Goal: Information Seeking & Learning: Learn about a topic

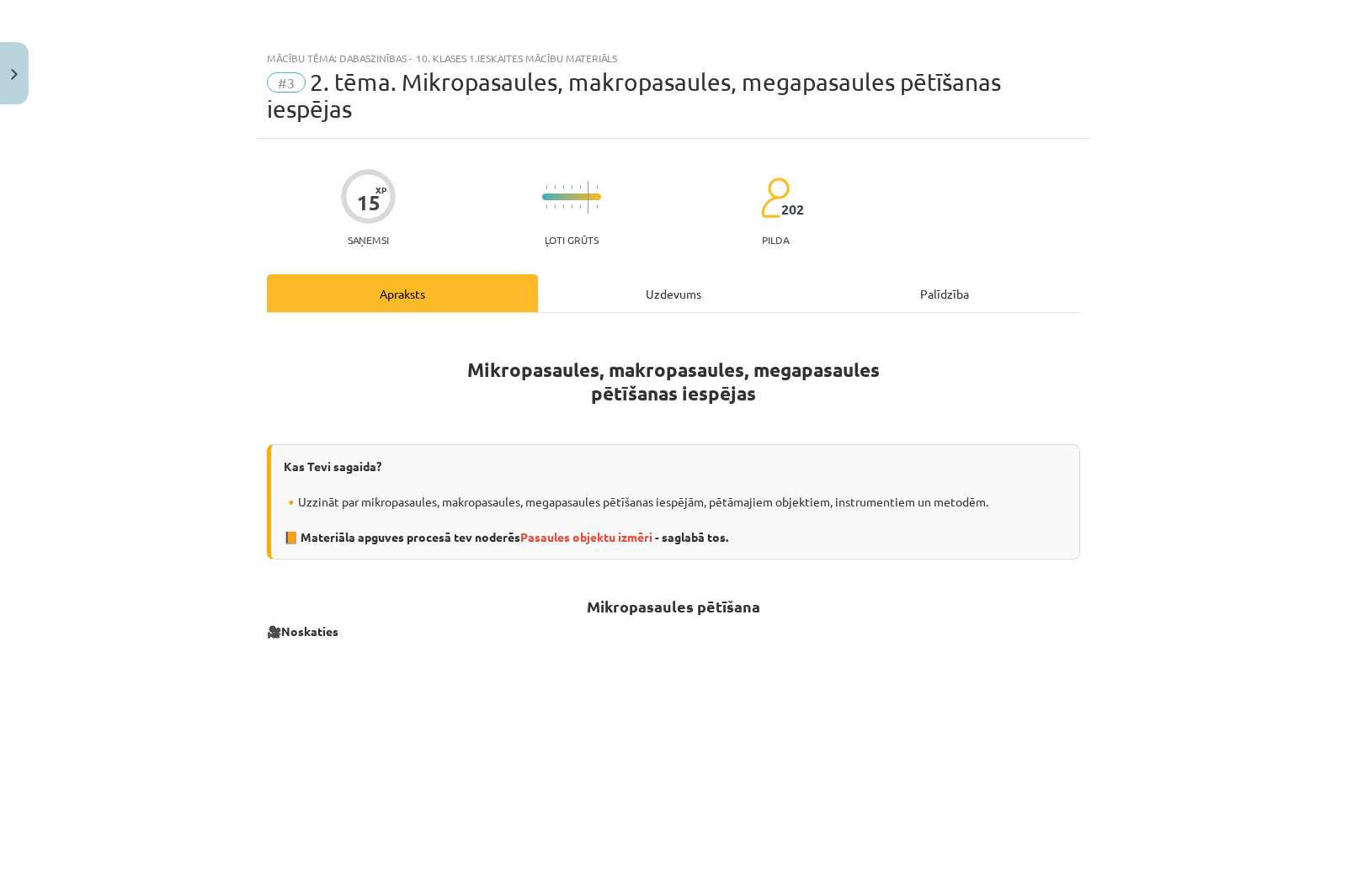
scroll to position [1159, 0]
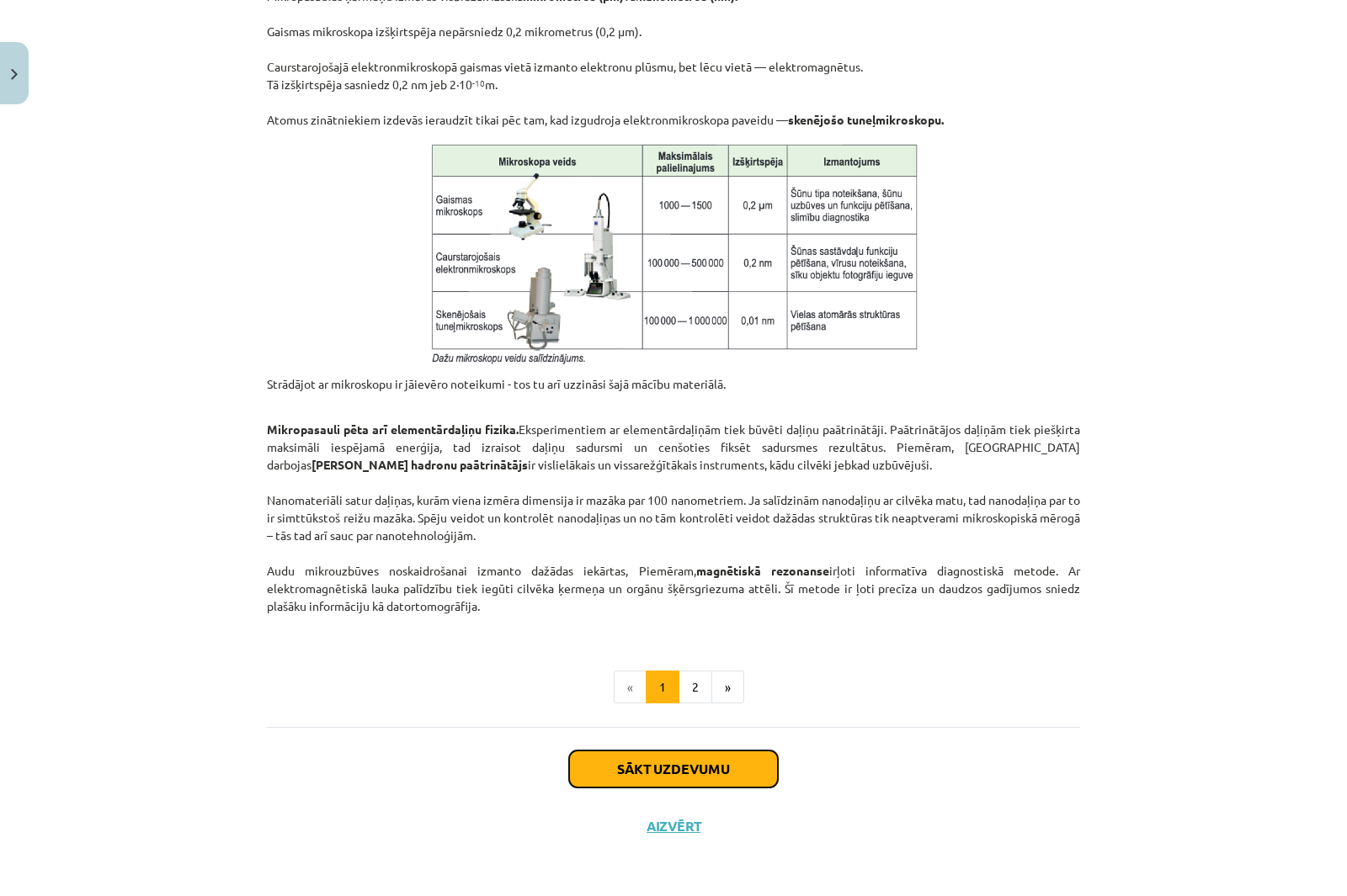
click at [648, 764] on button "Sākt uzdevumu" at bounding box center [674, 769] width 209 height 37
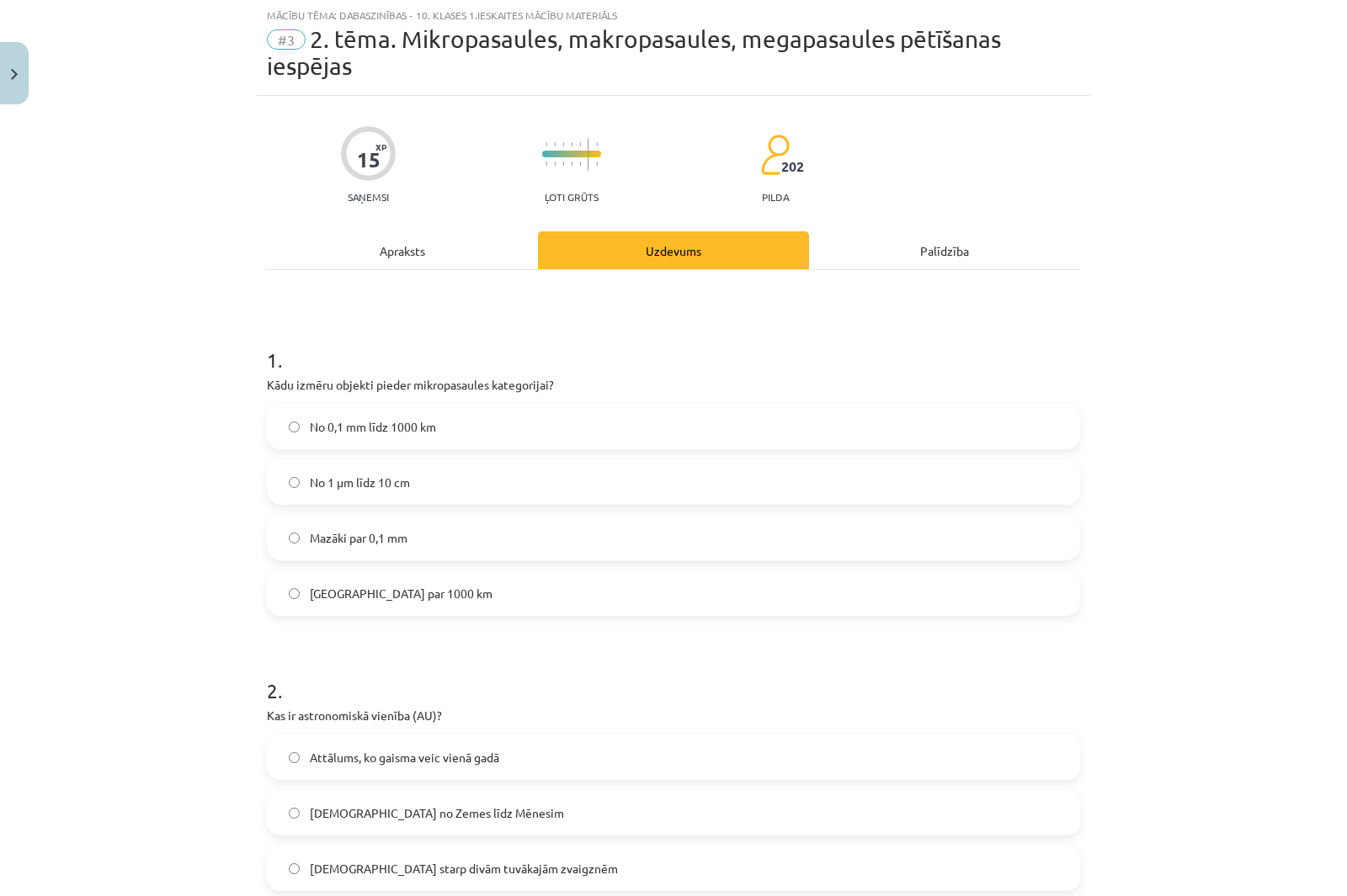
scroll to position [42, 0]
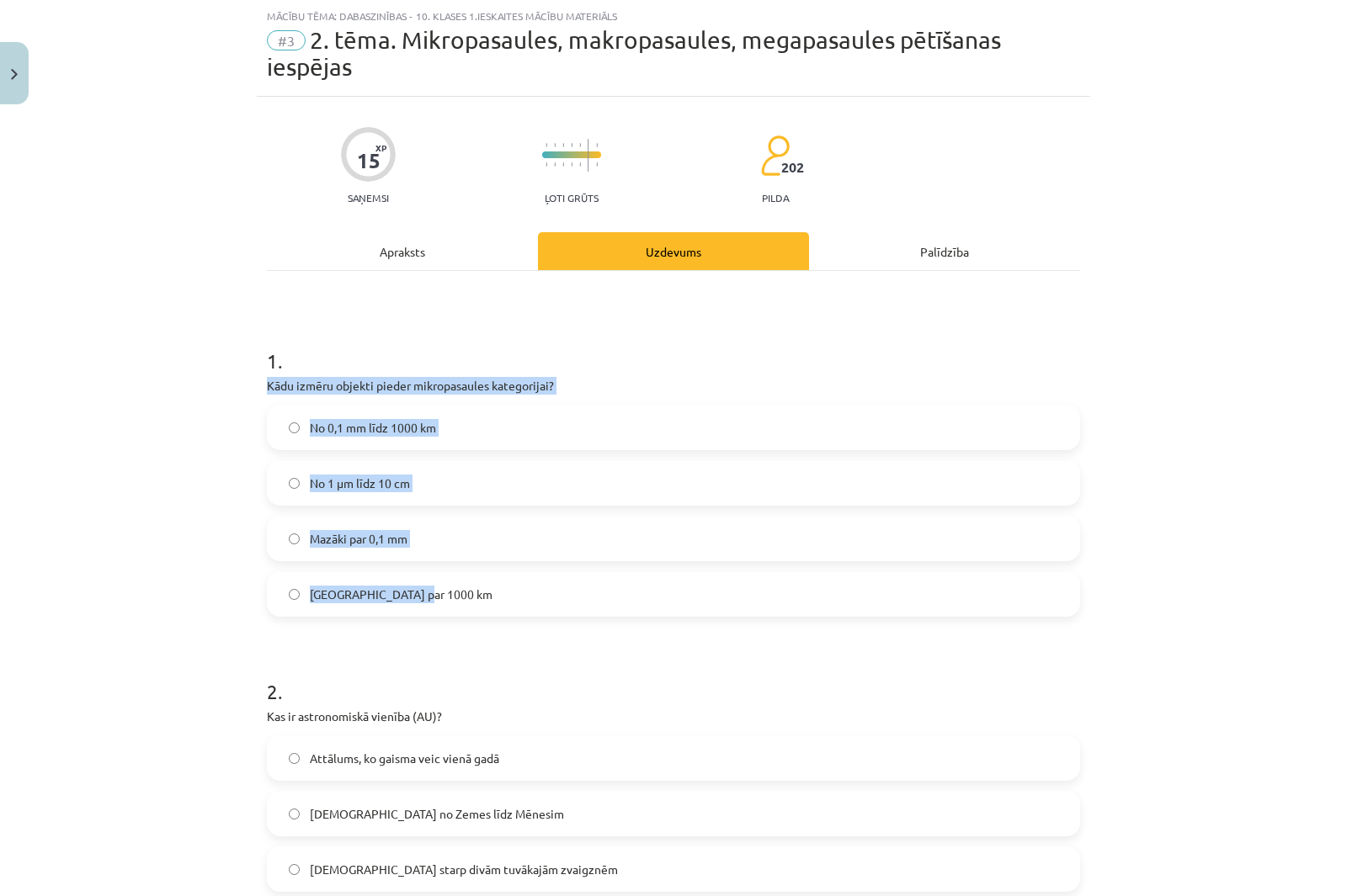
drag, startPoint x: 262, startPoint y: 380, endPoint x: 622, endPoint y: 589, distance: 416.3
click at [622, 589] on div "1 . Kādu izmēru objekti pieder mikropasaules kategorijai? No 0,1 mm līdz 1000 k…" at bounding box center [674, 468] width 813 height 297
copy div "Kādu izmēru objekti pieder mikropasaules kategorijai? No 0,1 mm līdz 1000 km No…"
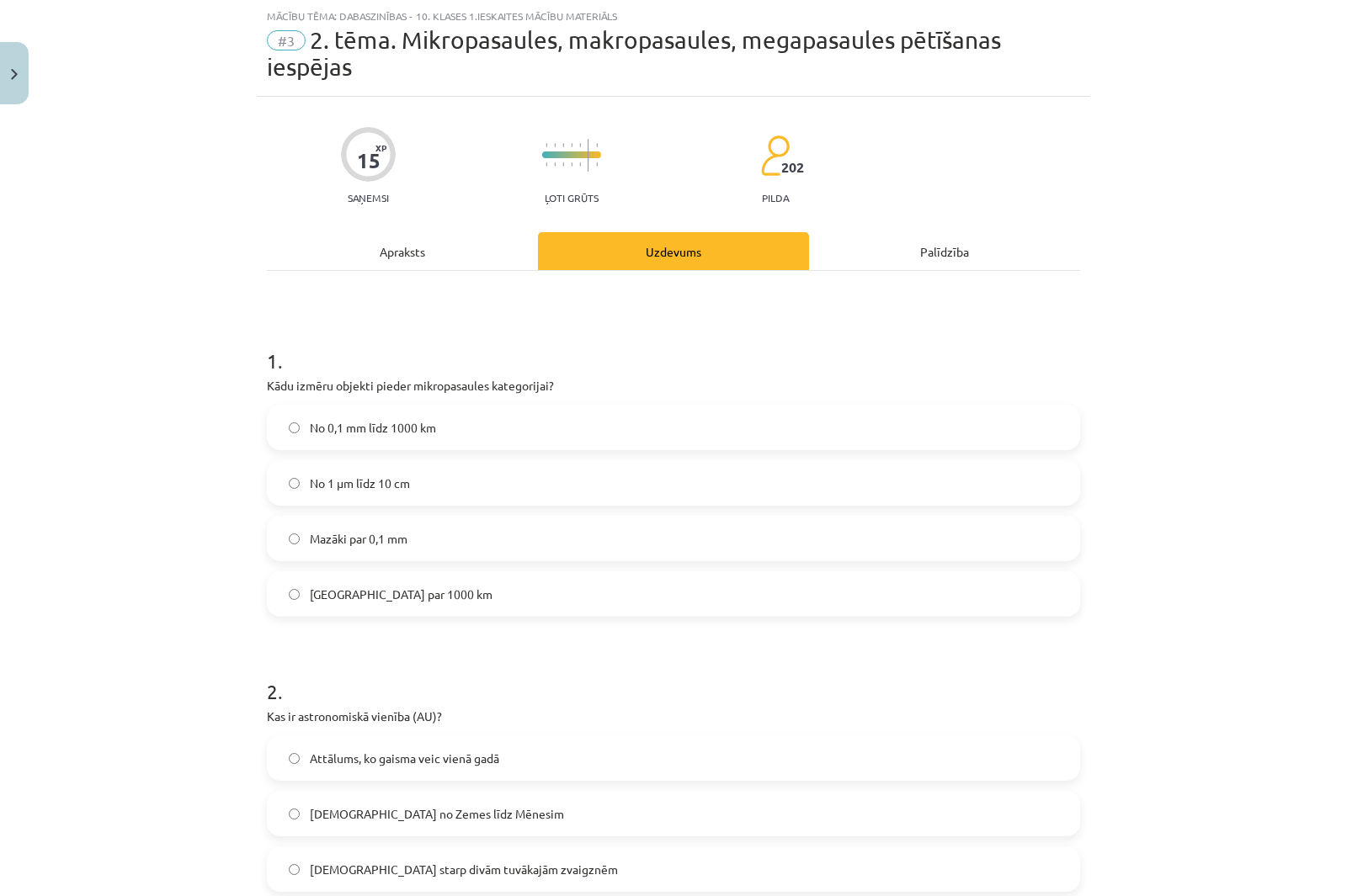
click at [169, 234] on div "Mācību tēma: Dabaszinības - 10. klases 1.ieskaites mācību materiāls #3 2. tēma.…" at bounding box center [674, 448] width 1347 height 896
click at [340, 538] on span "Mazāki par 0,1 mm" at bounding box center [358, 539] width 97 height 18
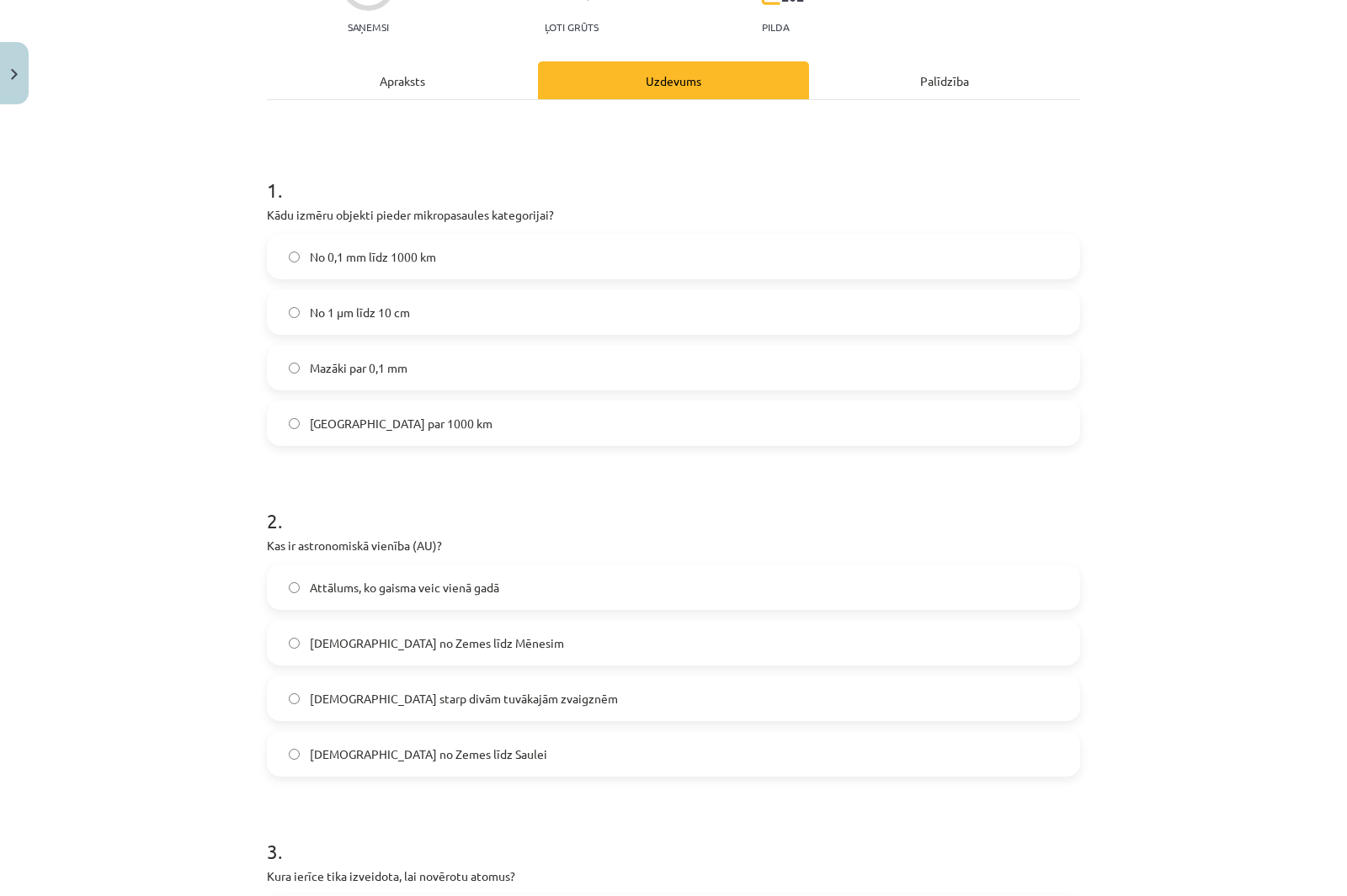
scroll to position [379, 0]
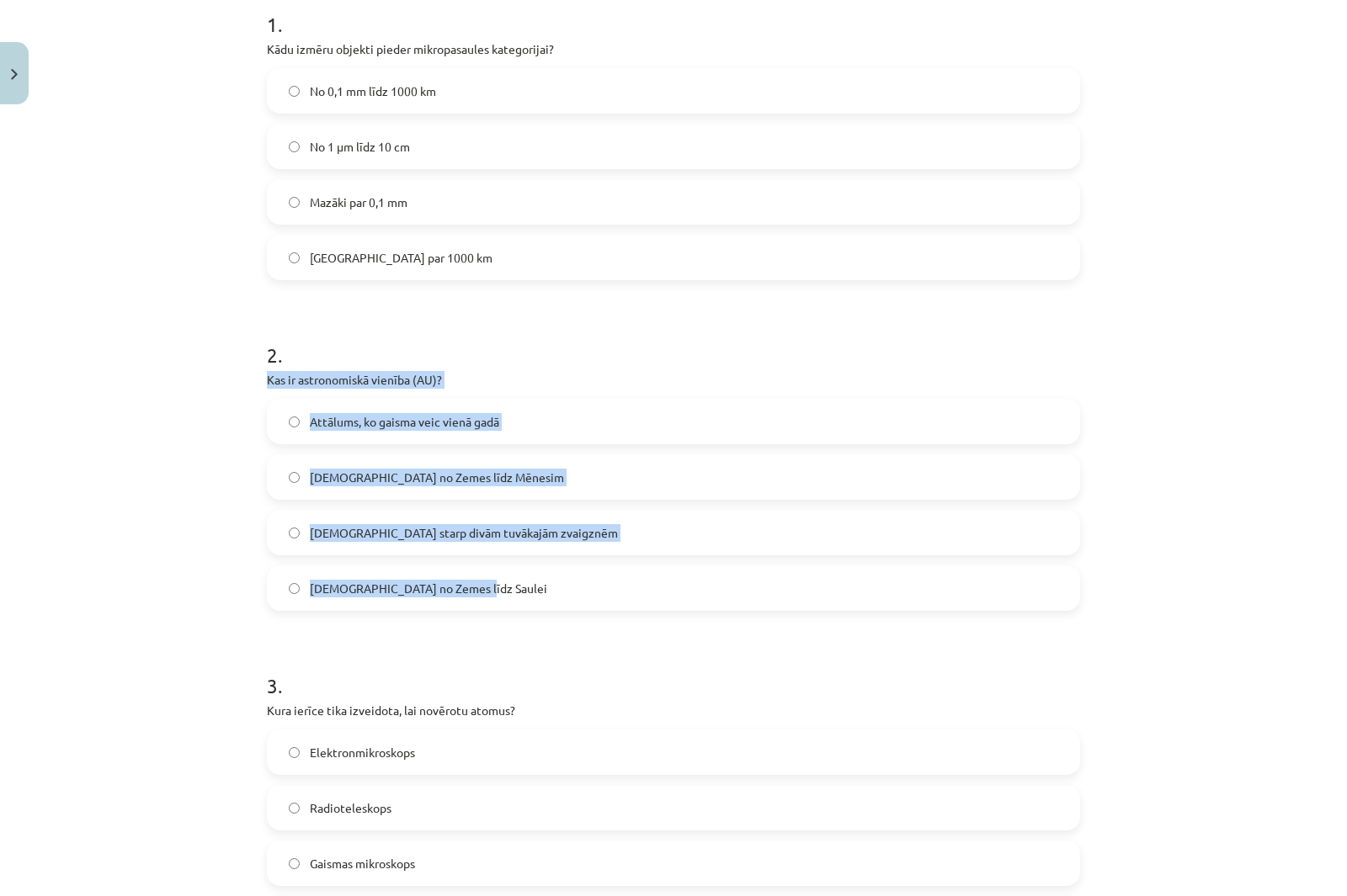
drag, startPoint x: 258, startPoint y: 380, endPoint x: 600, endPoint y: 584, distance: 398.2
click at [600, 584] on div "15 XP Saņemsi Ļoti grūts 202 pilda Apraksts Uzdevums Palīdzība 1 . Kādu izmēru …" at bounding box center [674, 759] width 834 height 1996
copy div "Kas ir astronomiskā vienība (AU)? Attālums, ko gaisma veic vienā gadā Attālums …"
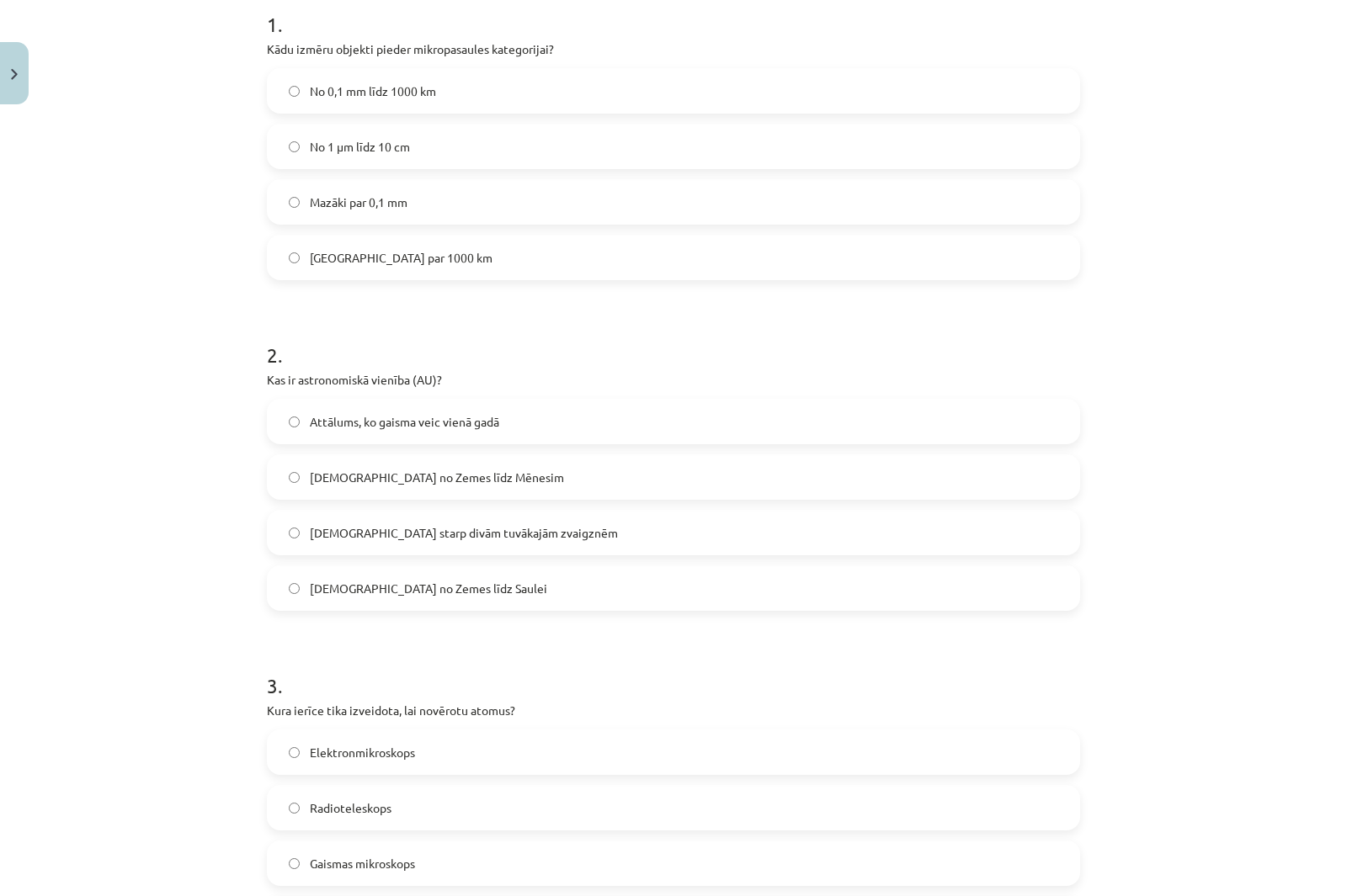
click at [99, 328] on div "Mācību tēma: Dabaszinības - 10. klases 1.ieskaites mācību materiāls #3 2. tēma.…" at bounding box center [674, 448] width 1347 height 896
click at [310, 594] on span "[DEMOGRAPHIC_DATA] no Zemes līdz Saulei" at bounding box center [429, 589] width 238 height 18
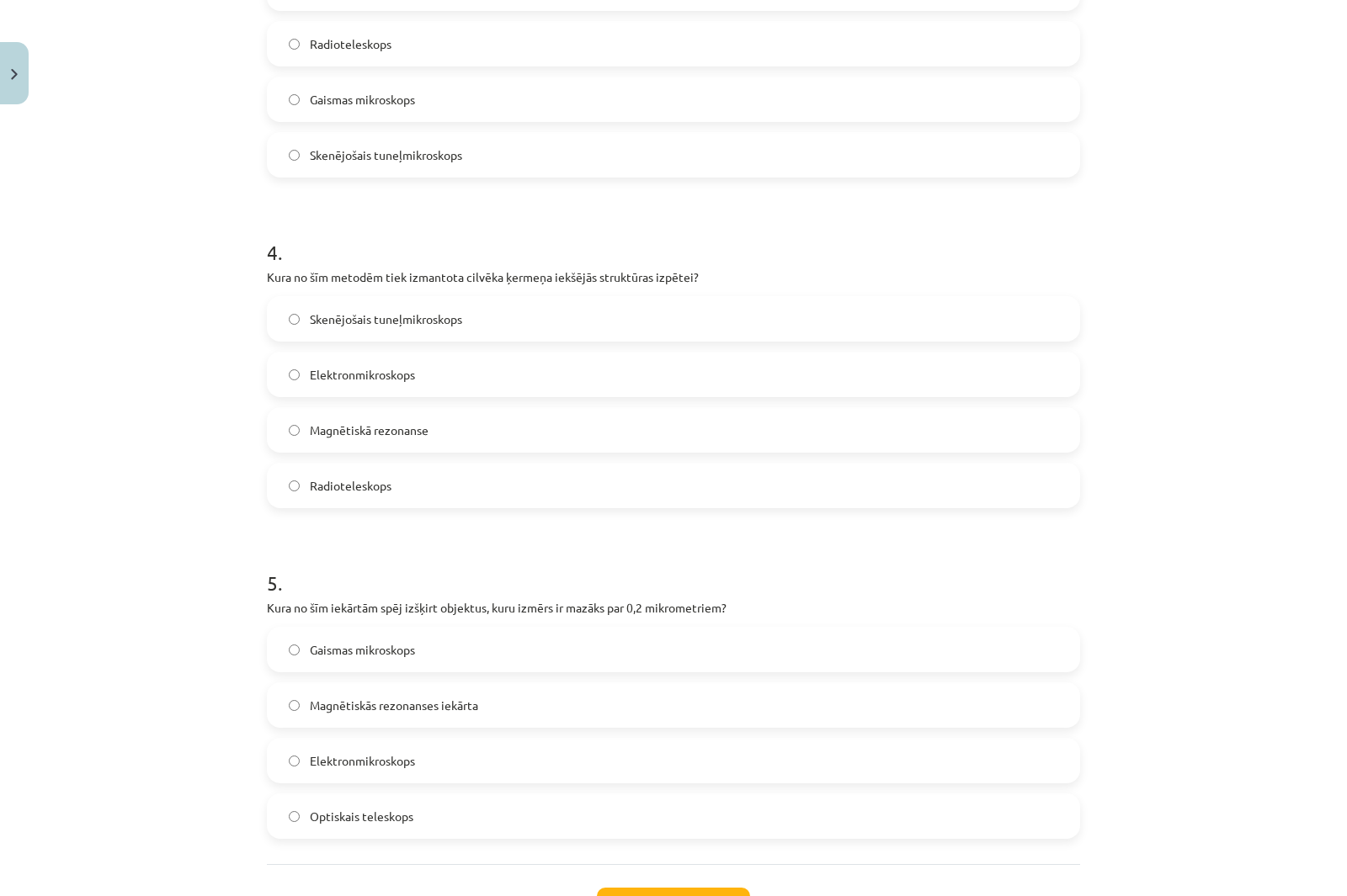
scroll to position [1281, 0]
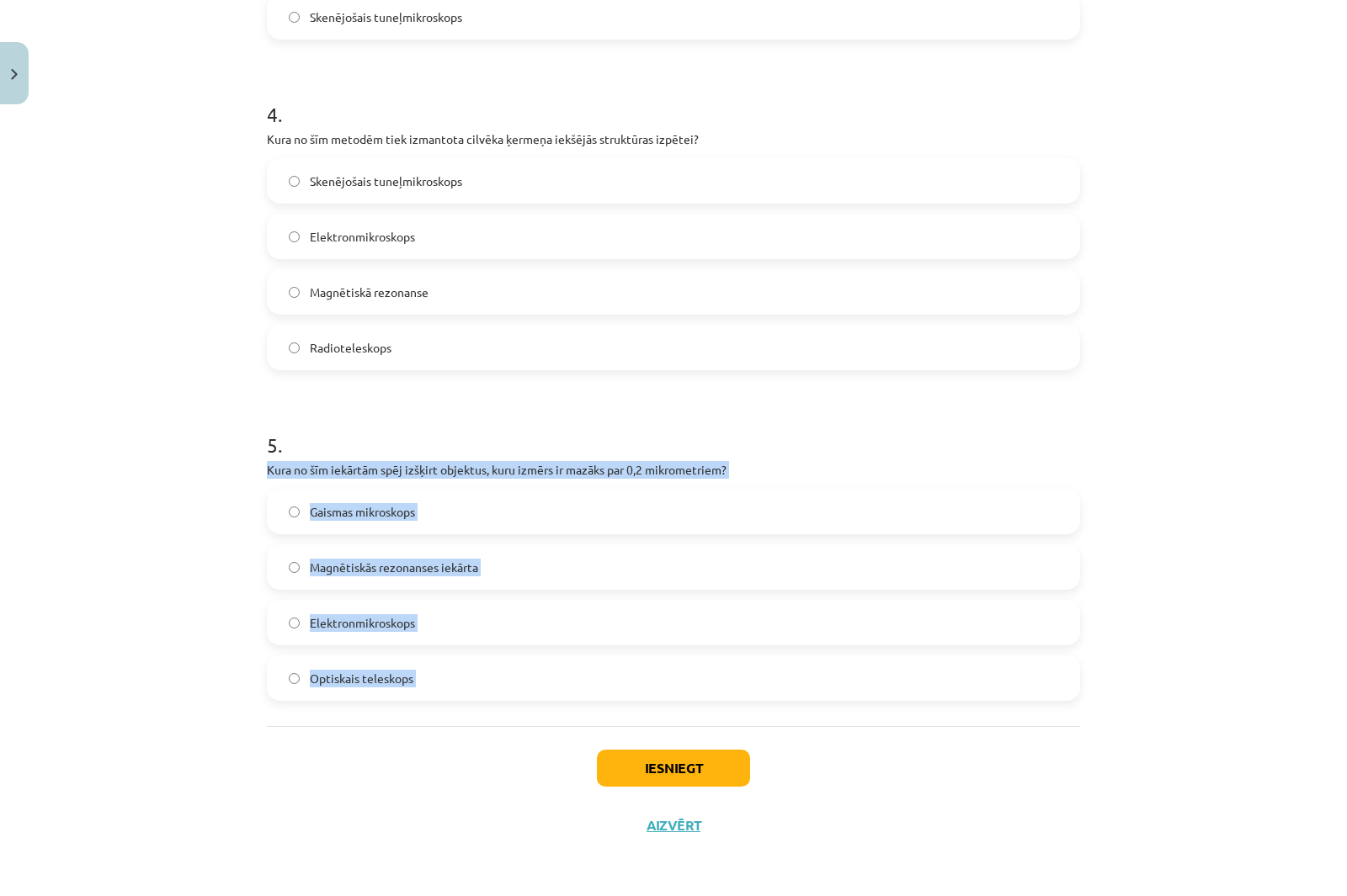
drag, startPoint x: 260, startPoint y: 463, endPoint x: 483, endPoint y: 721, distance: 341.0
copy div "Kura no šīm iekārtām spēj izšķirt objektus, kuru izmērs ir mazāks par 0,2 mikro…"
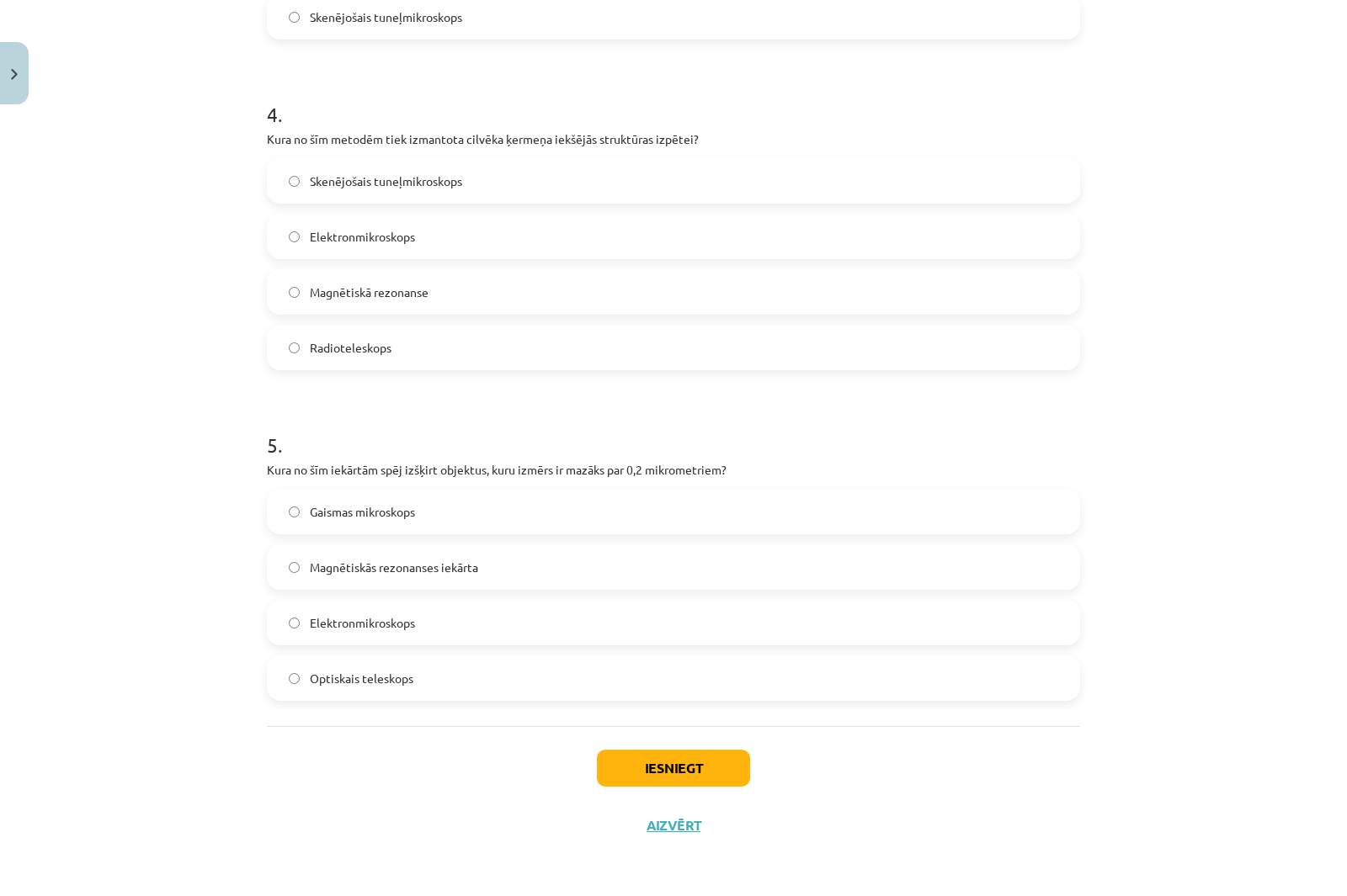
click at [119, 397] on div "Mācību tēma: Dabaszinības - 10. klases 1.ieskaites mācību materiāls #3 2. tēma.…" at bounding box center [674, 448] width 1347 height 896
drag, startPoint x: 375, startPoint y: 630, endPoint x: 369, endPoint y: 615, distance: 16.2
click at [376, 629] on span "Elektronmikroskops" at bounding box center [362, 623] width 105 height 18
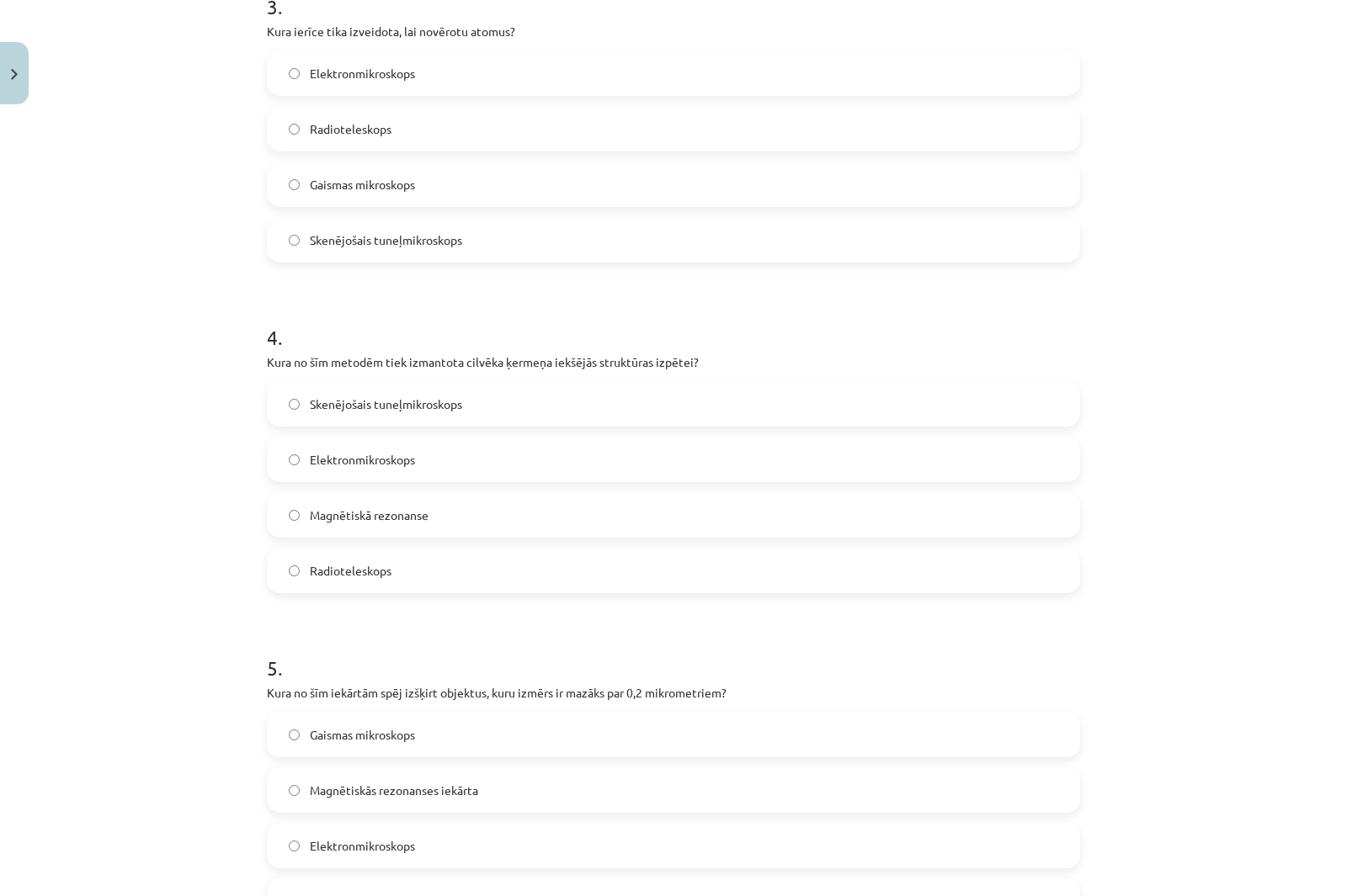
scroll to position [1028, 0]
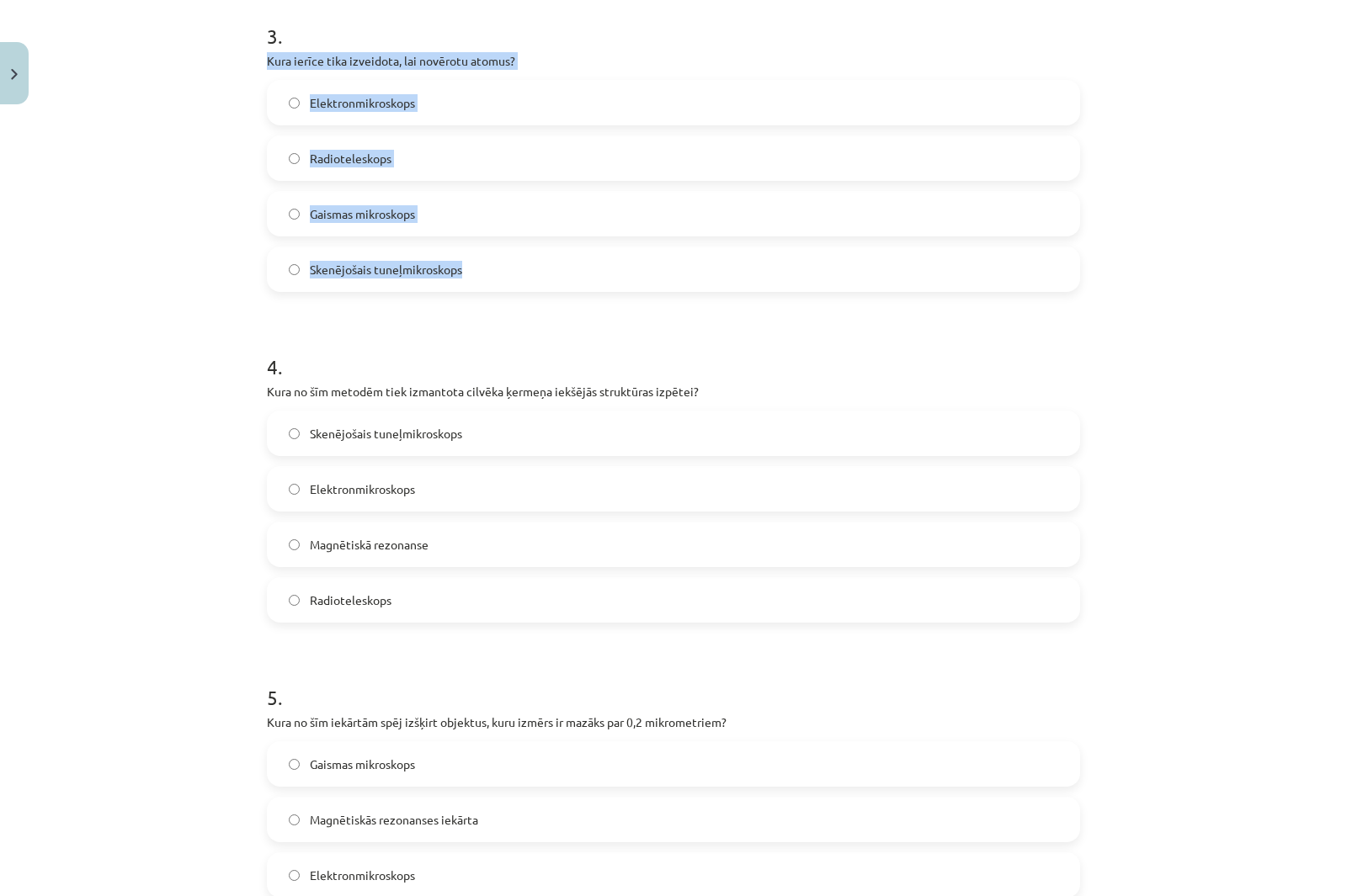
drag, startPoint x: 261, startPoint y: 58, endPoint x: 604, endPoint y: 277, distance: 407.0
click at [604, 277] on div "15 XP Saņemsi Ļoti grūts 202 pilda Apraksts Uzdevums Palīdzība 1 . Kādu izmēru …" at bounding box center [674, 108] width 834 height 1996
copy div "Kura ierīce tika izveidota, lai novērotu atomus? Elektronmikroskops Radiotelesk…"
click at [141, 232] on div "Mācību tēma: Dabaszinības - 10. klases 1.ieskaites mācību materiāls #3 2. tēma.…" at bounding box center [674, 448] width 1347 height 896
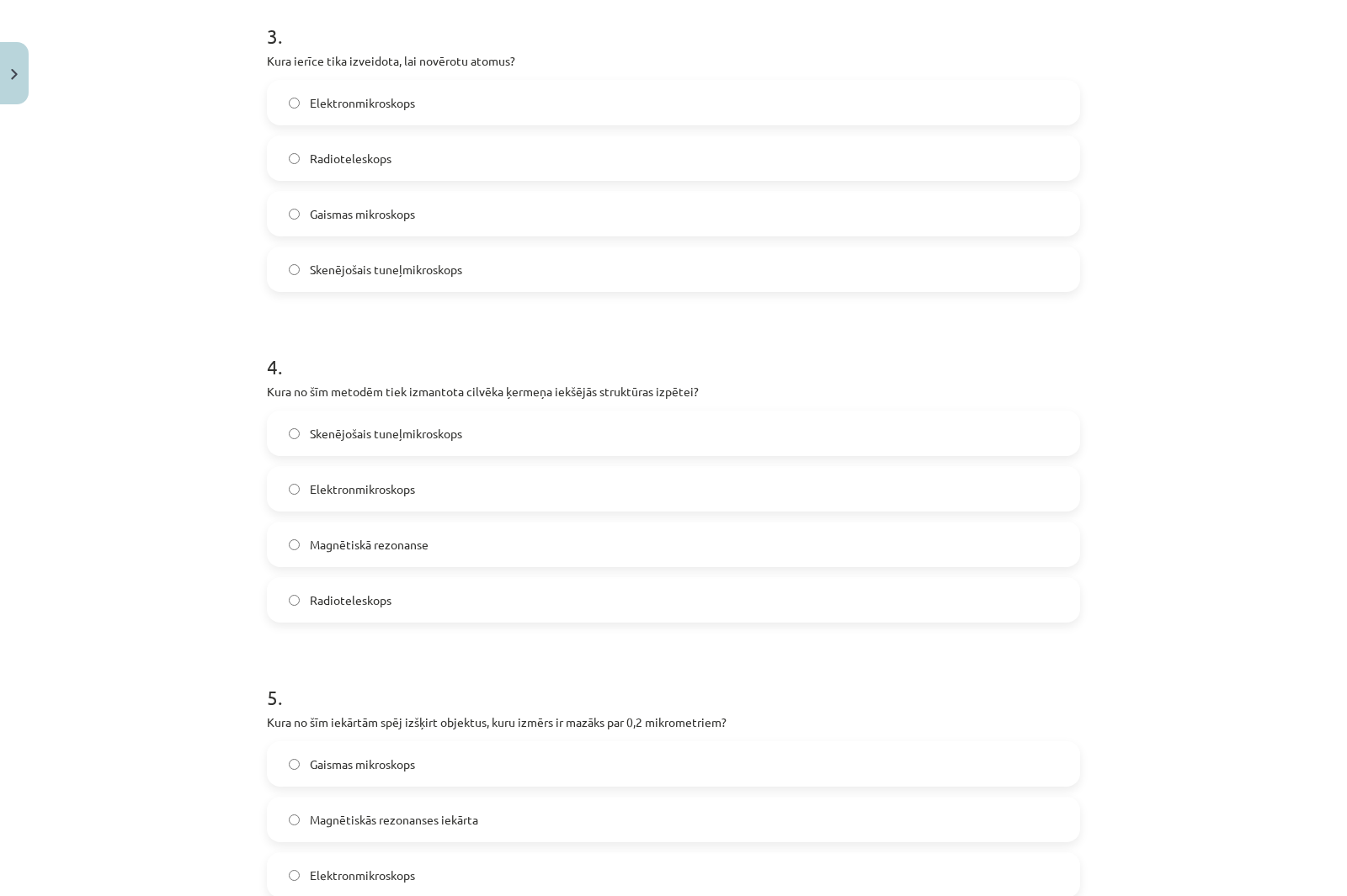
click at [293, 277] on label "Skenējošais tuneļmikroskops" at bounding box center [674, 269] width 810 height 42
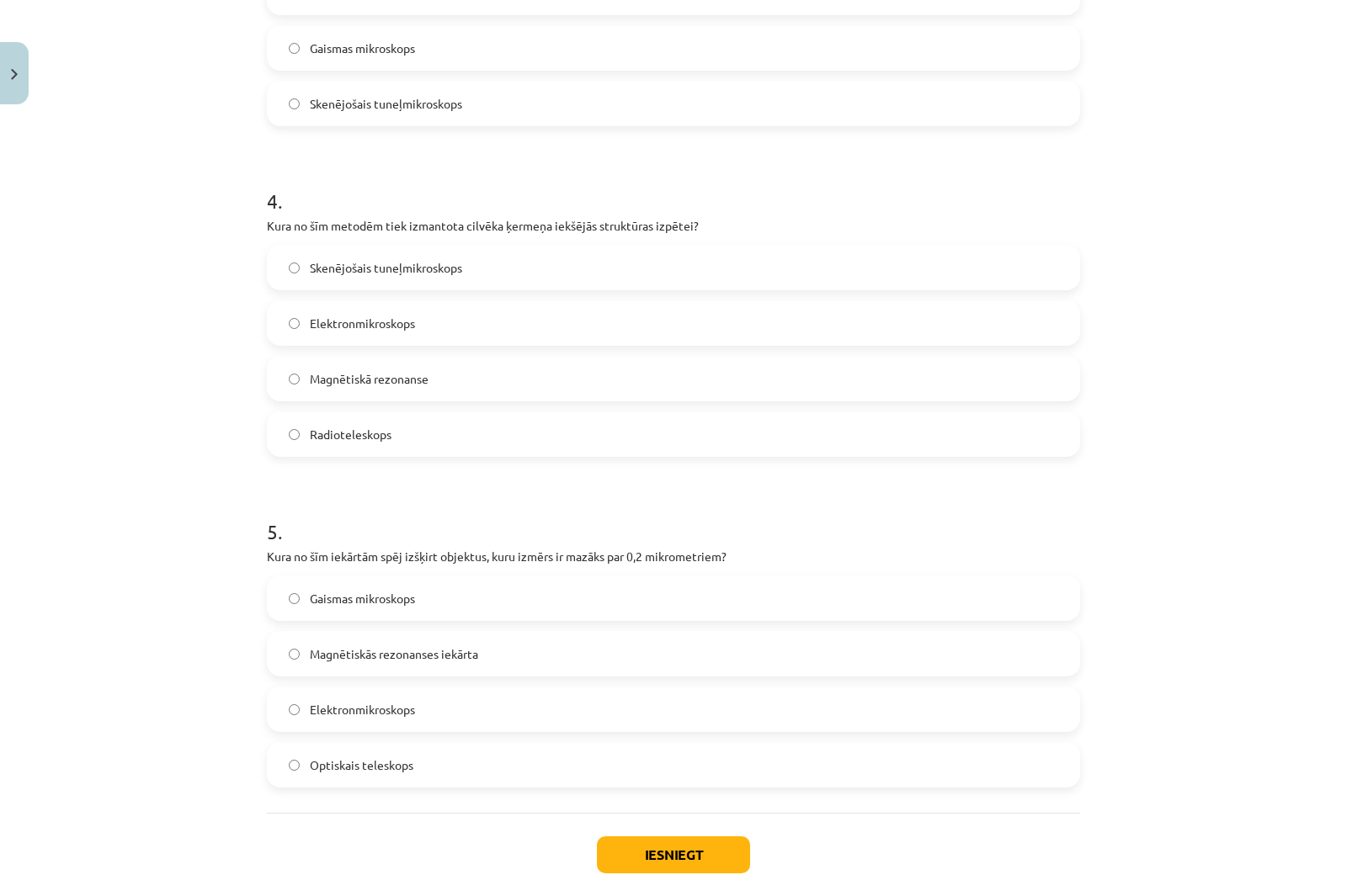
scroll to position [1197, 0]
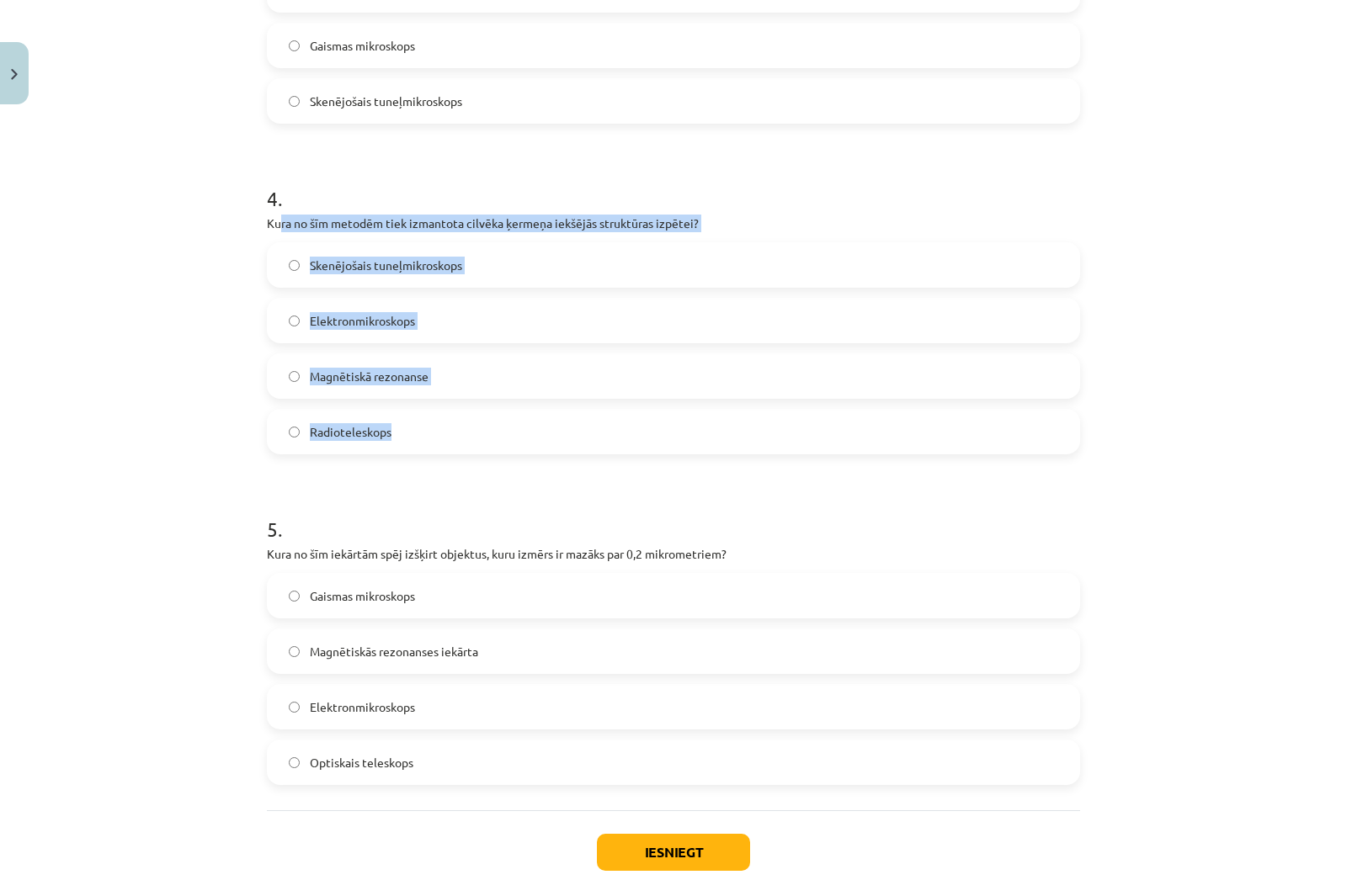
drag, startPoint x: 292, startPoint y: 226, endPoint x: 512, endPoint y: 425, distance: 296.6
click at [516, 429] on div "4 . Kura no šīm metodēm tiek izmantota cilvēka ķermeņa iekšējās struktūras izpē…" at bounding box center [674, 305] width 813 height 297
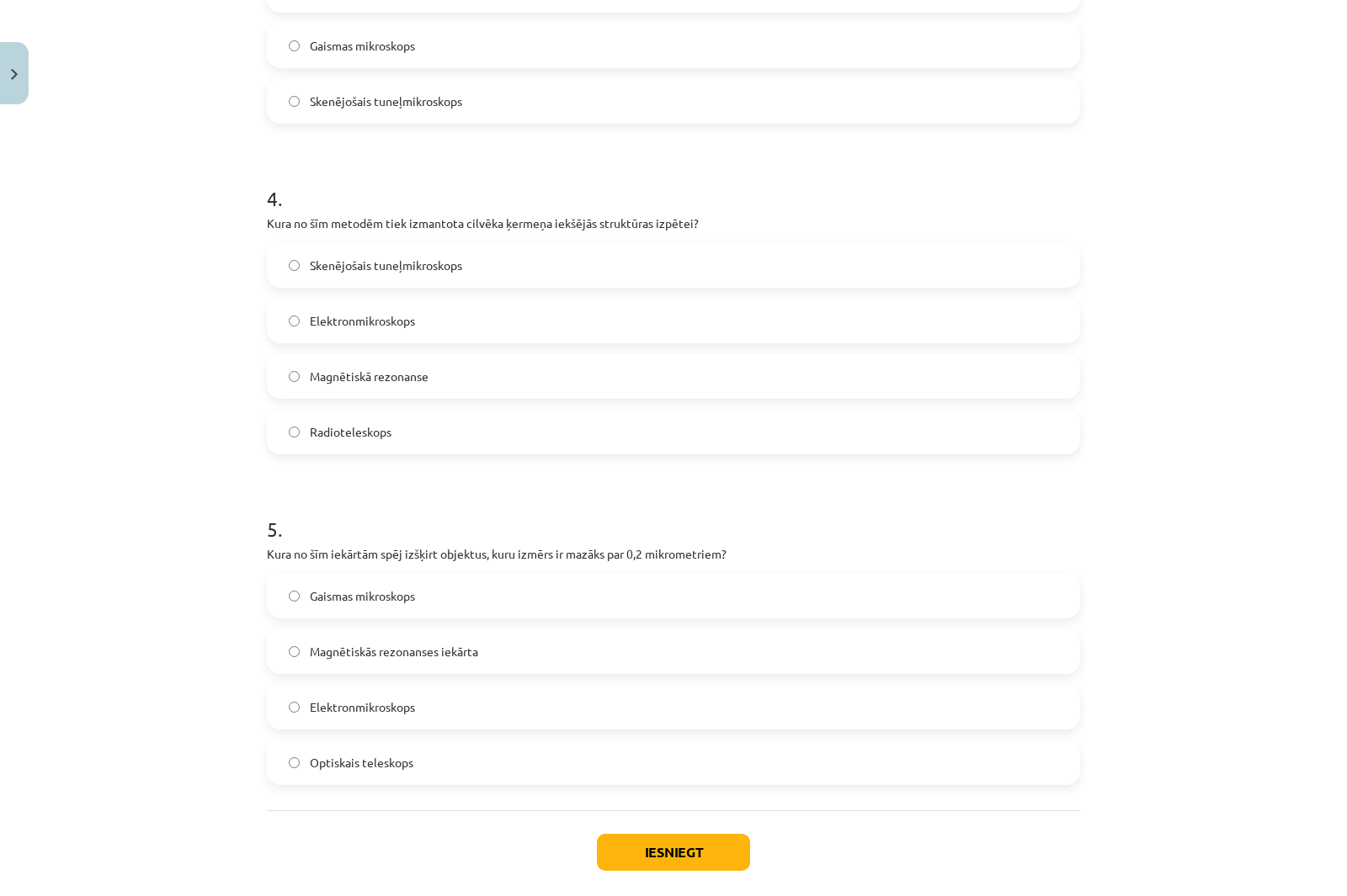
click at [245, 231] on div "Mācību tēma: Dabaszinības - 10. klases 1.ieskaites mācību materiāls #3 2. tēma.…" at bounding box center [674, 448] width 1347 height 896
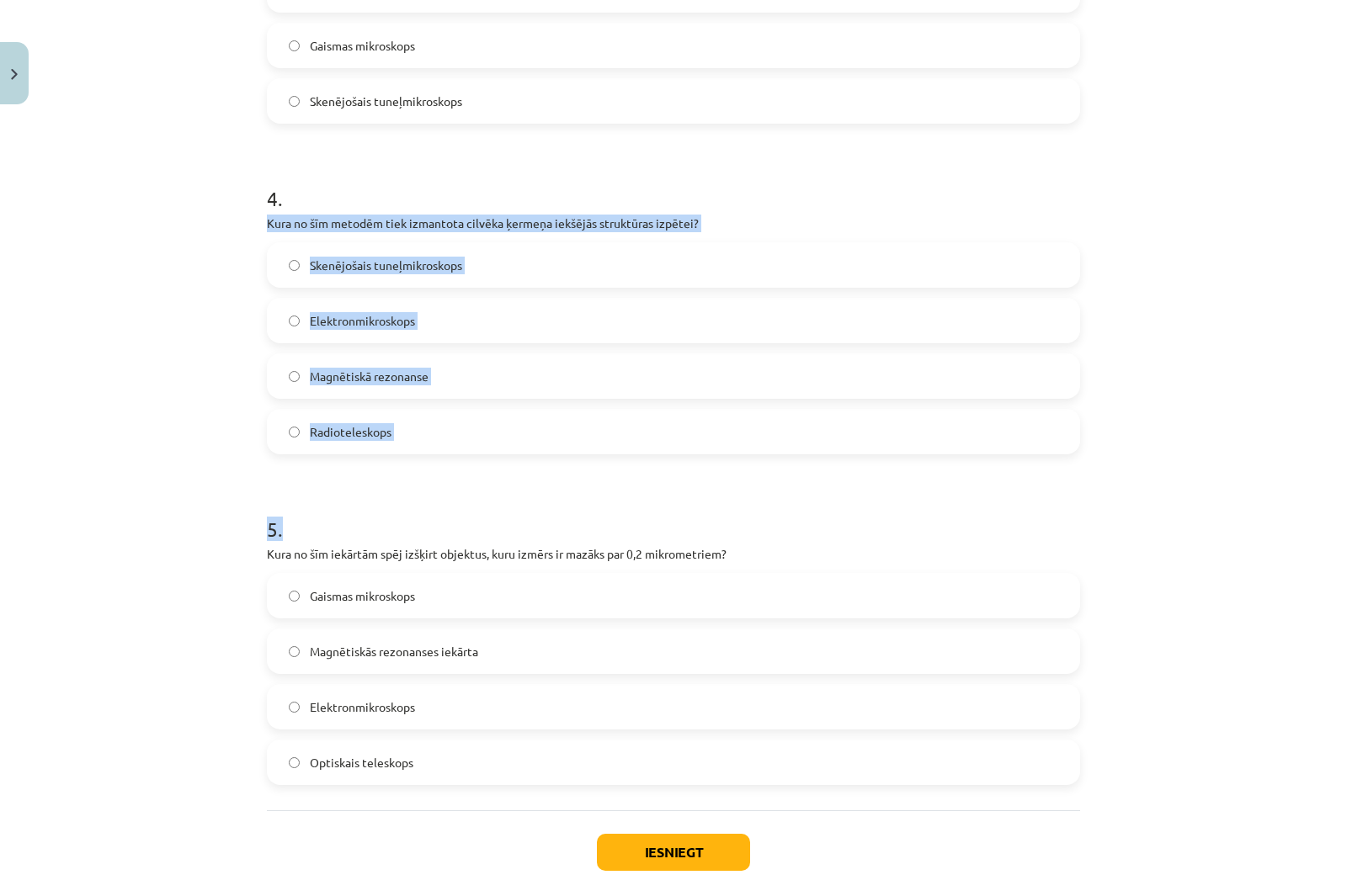
drag, startPoint x: 263, startPoint y: 221, endPoint x: 621, endPoint y: 474, distance: 438.4
copy form "Kura no šīm metodēm tiek izmantota cilvēka ķermeņa iekšējās struktūras izpētei?…"
click at [145, 252] on div "Mācību tēma: Dabaszinības - 10. klases 1.ieskaites mācību materiāls #3 2. tēma.…" at bounding box center [674, 448] width 1347 height 896
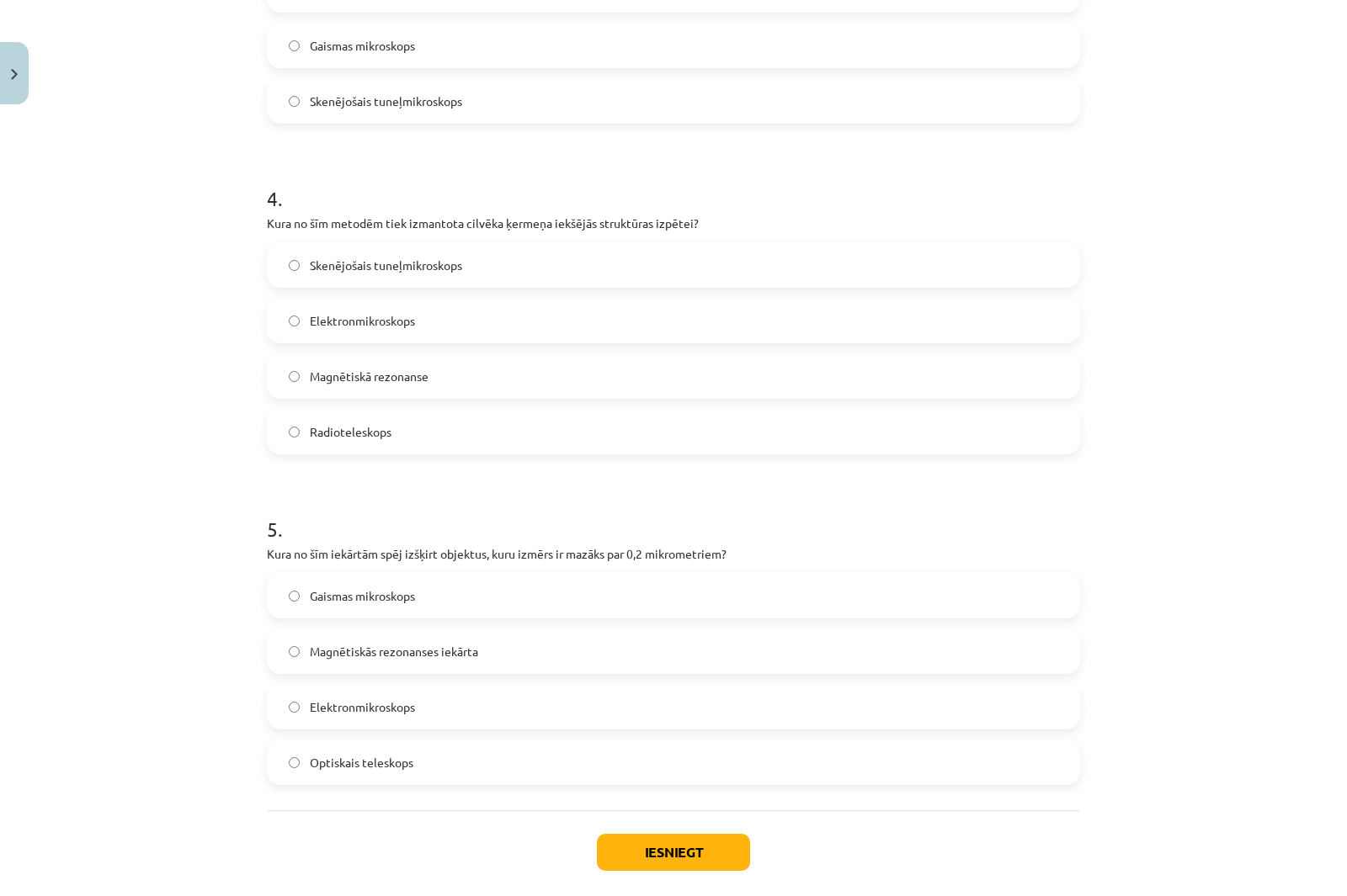
click at [314, 384] on span "Magnētiskā rezonanse" at bounding box center [369, 377] width 119 height 18
click at [690, 843] on button "Iesniegt" at bounding box center [674, 853] width 153 height 37
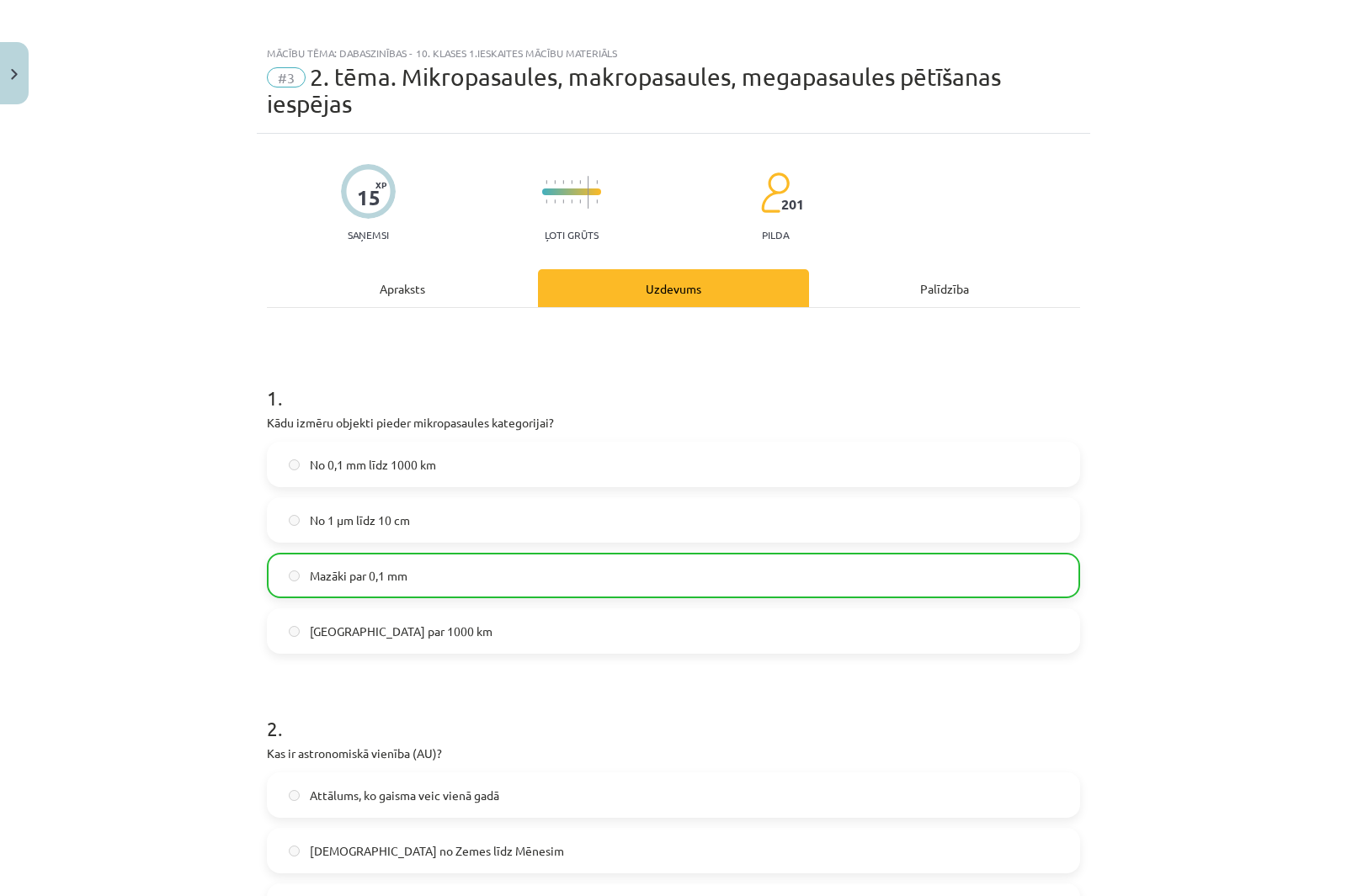
scroll to position [0, 0]
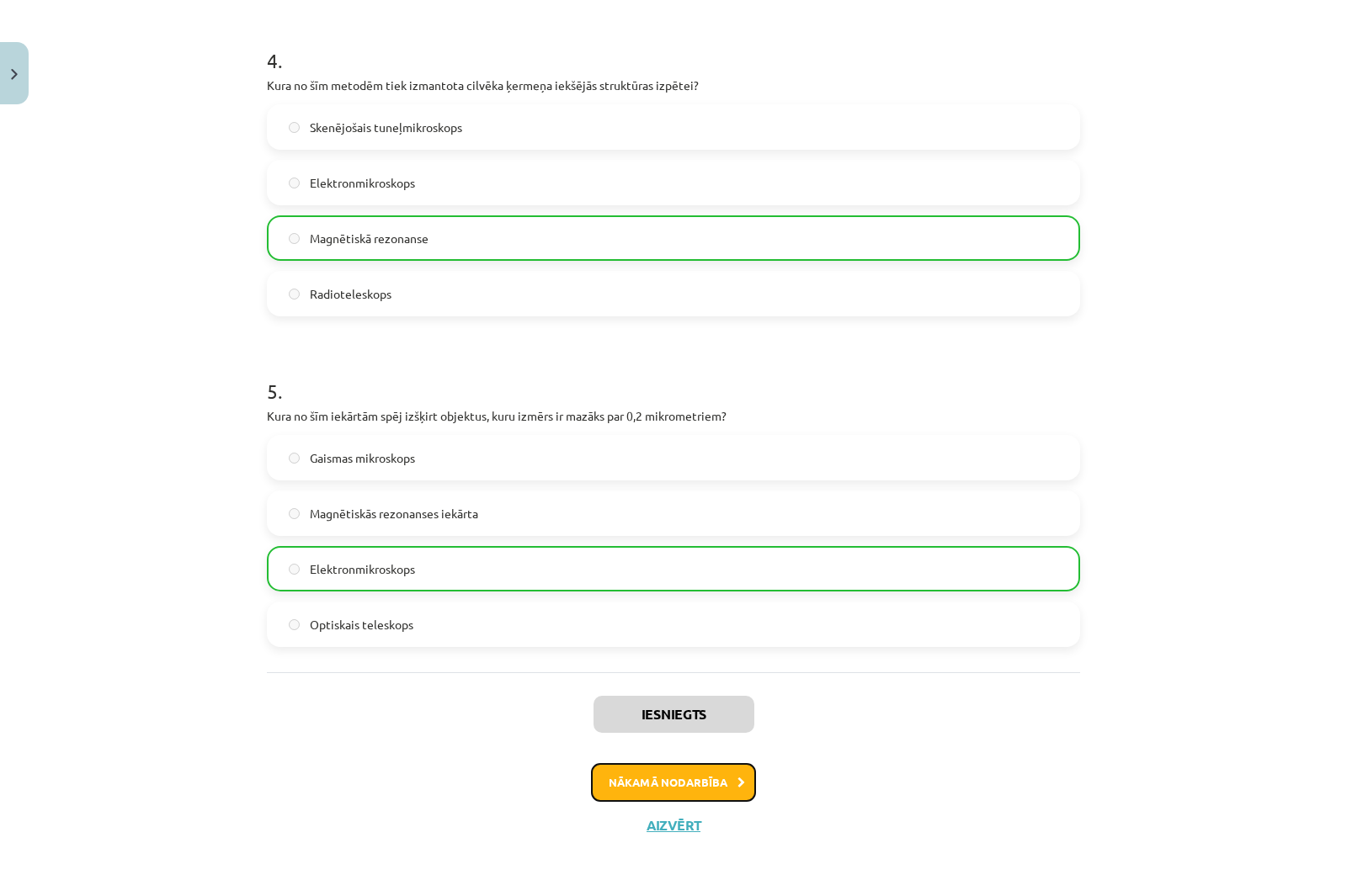
click at [688, 794] on button "Nākamā nodarbība" at bounding box center [674, 782] width 165 height 38
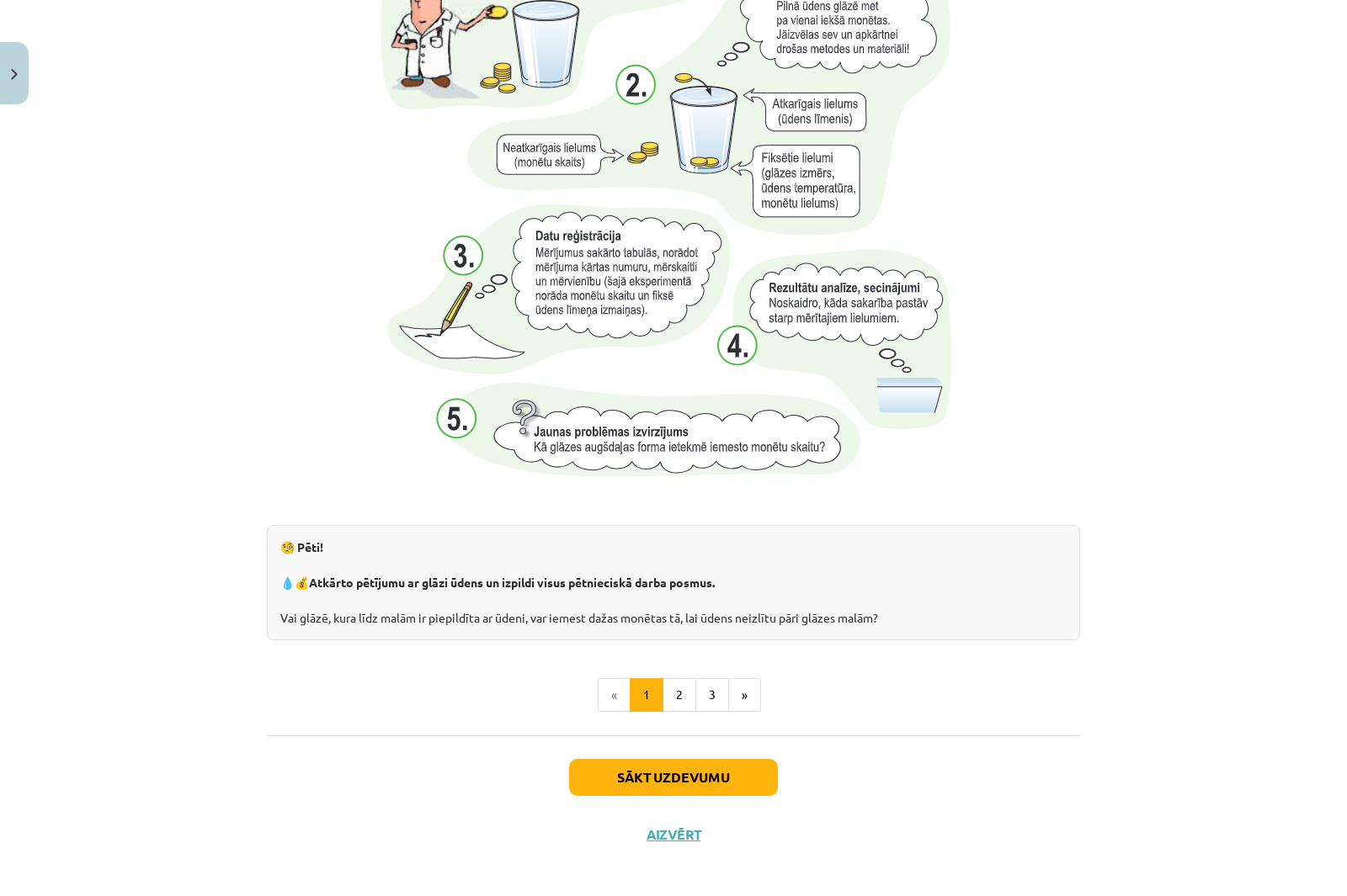
scroll to position [1522, 0]
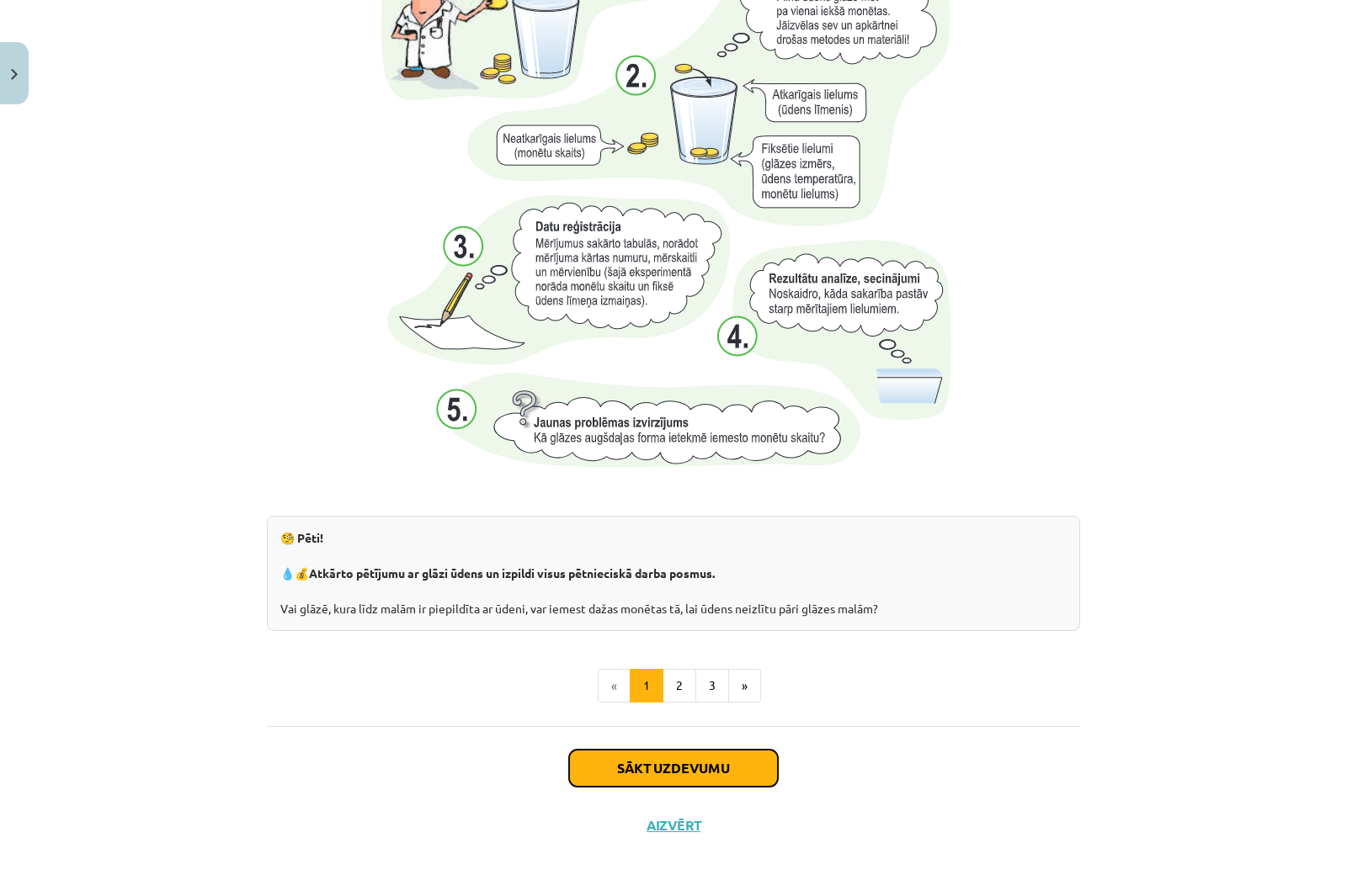
click at [706, 756] on button "Sākt uzdevumu" at bounding box center [674, 768] width 209 height 37
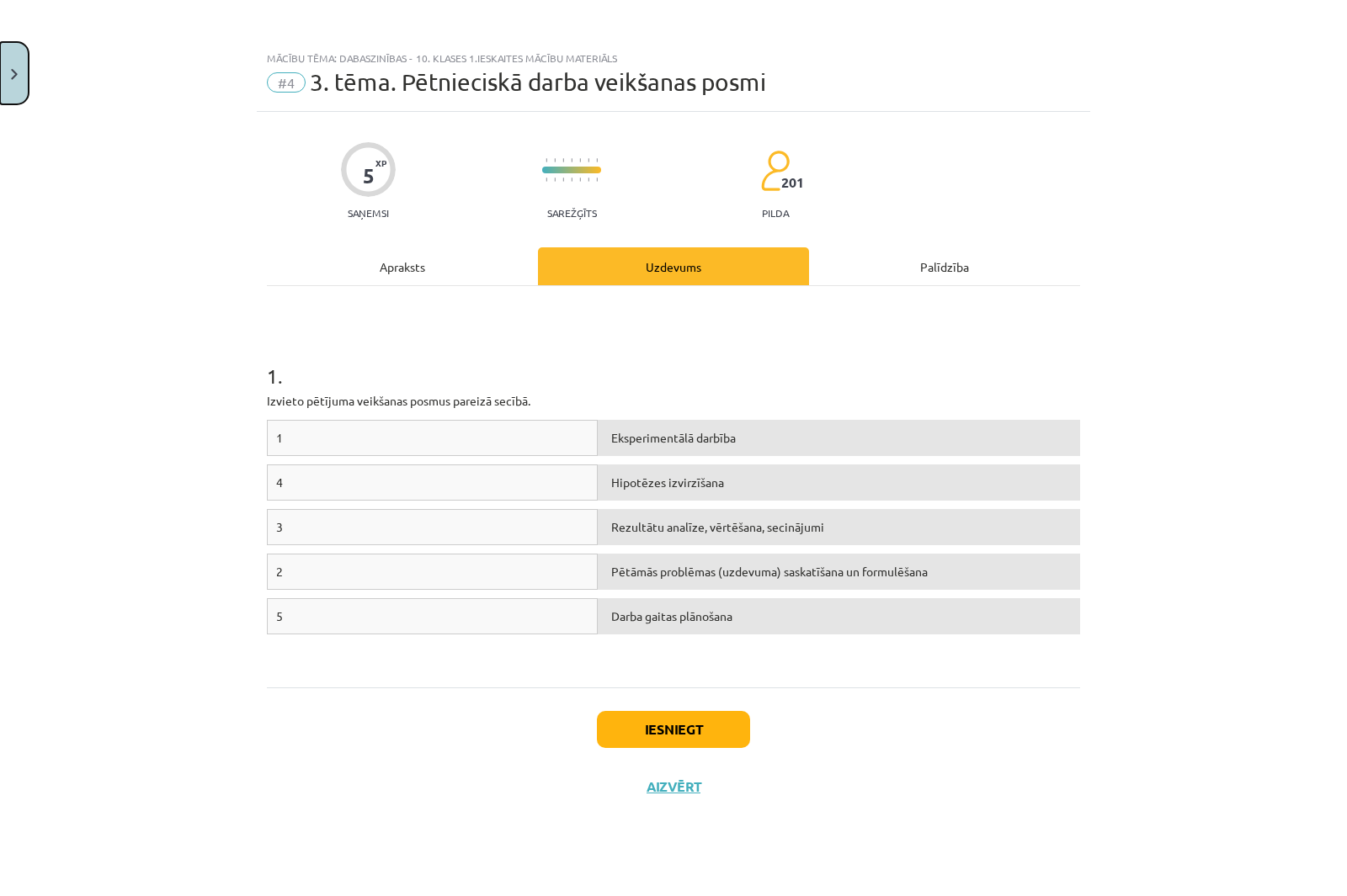
click at [6, 68] on button "Close" at bounding box center [14, 73] width 28 height 62
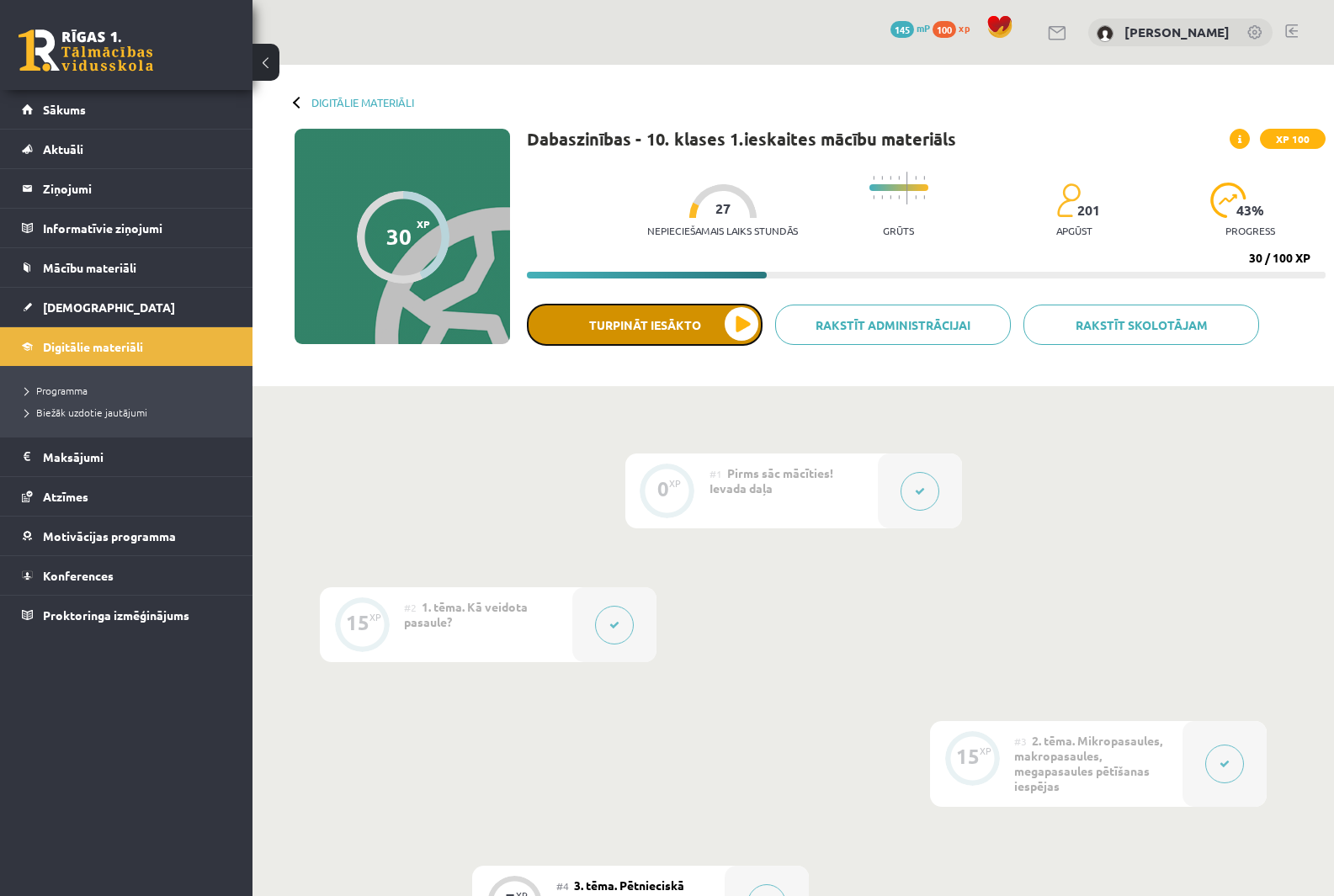
click at [709, 322] on button "Turpināt iesākto" at bounding box center [645, 325] width 236 height 42
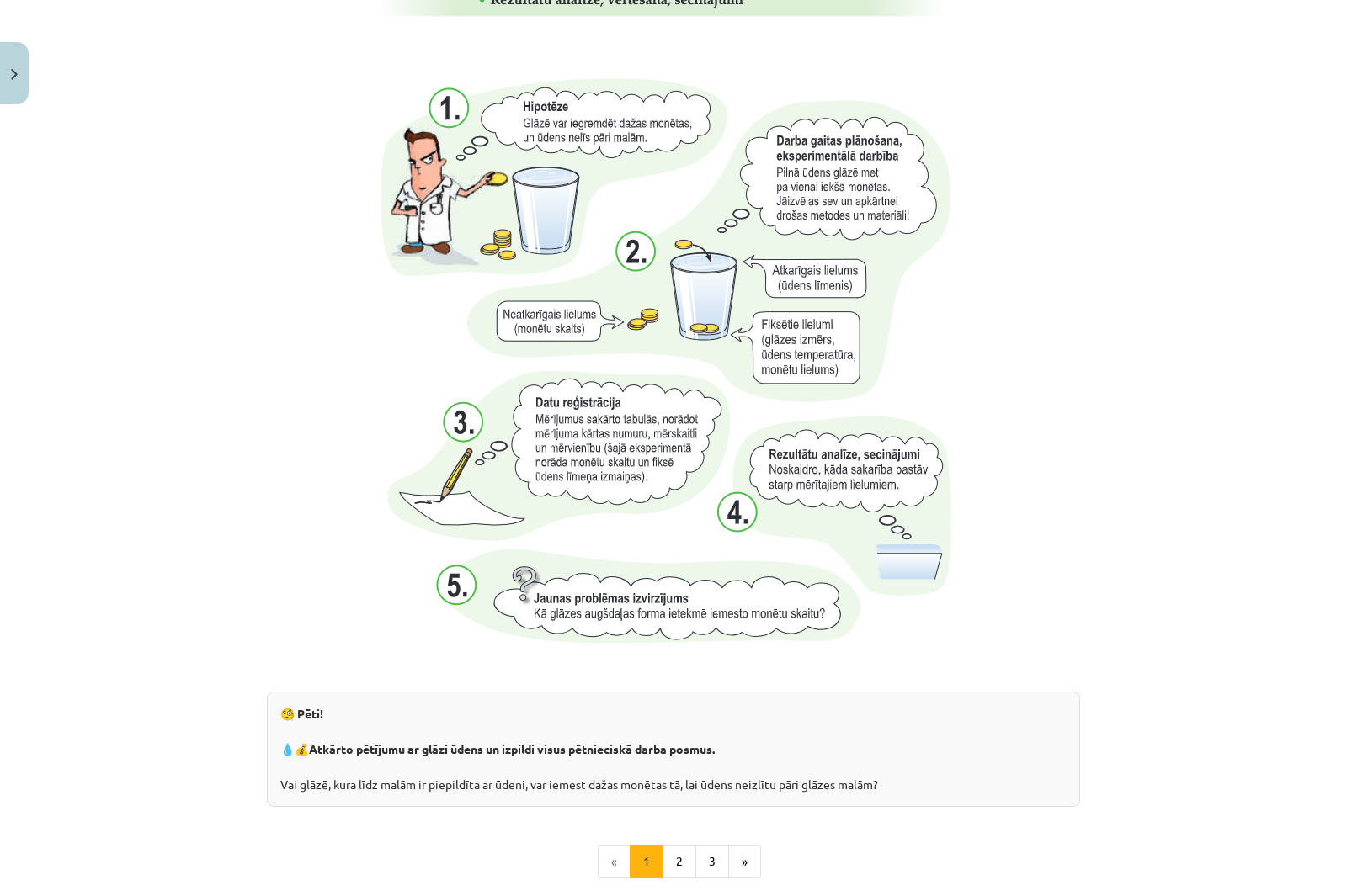
scroll to position [1522, 0]
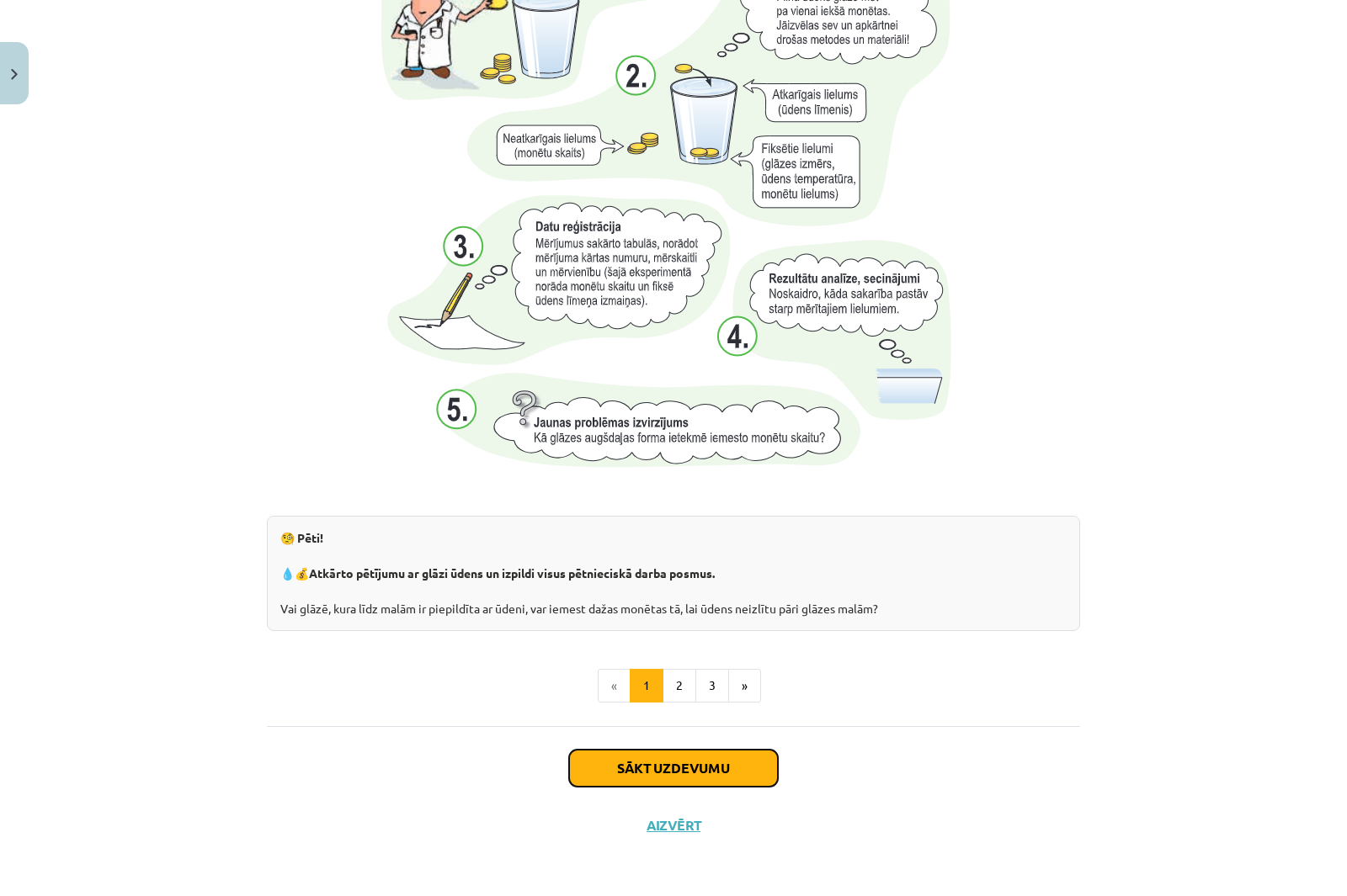
click at [675, 774] on button "Sākt uzdevumu" at bounding box center [674, 768] width 209 height 37
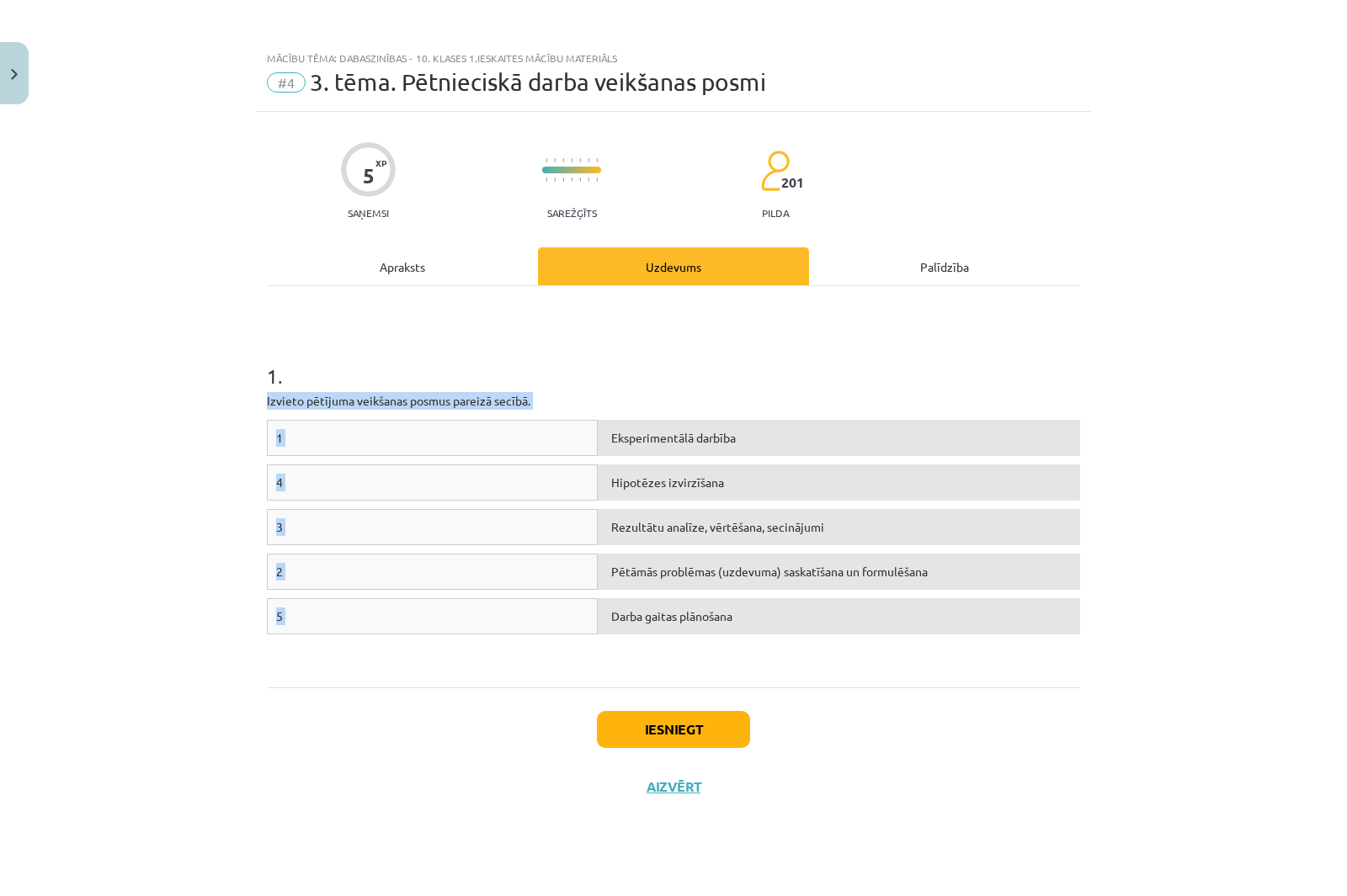
drag, startPoint x: 274, startPoint y: 395, endPoint x: 981, endPoint y: 669, distance: 758.2
click at [981, 669] on div "1 . Izvieto pētījuma veikšanas posmus [DEMOGRAPHIC_DATA] secībā. 1 Eksperimentā…" at bounding box center [674, 487] width 813 height 371
click at [987, 729] on div "Iesniegt Aizvērt" at bounding box center [674, 747] width 813 height 118
click at [23, 56] on button "Close" at bounding box center [14, 73] width 28 height 62
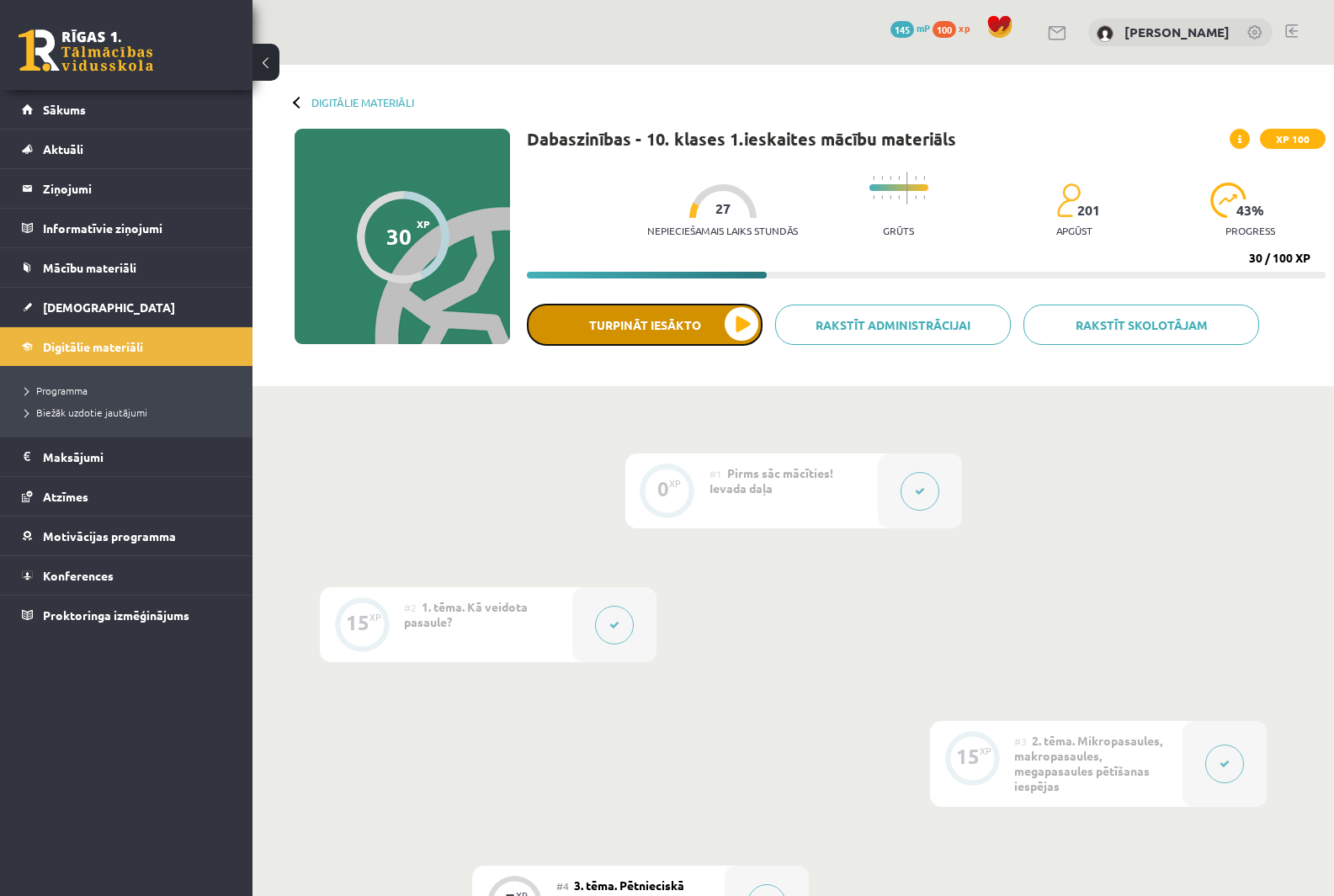
click at [736, 335] on button "Turpināt iesākto" at bounding box center [645, 325] width 236 height 42
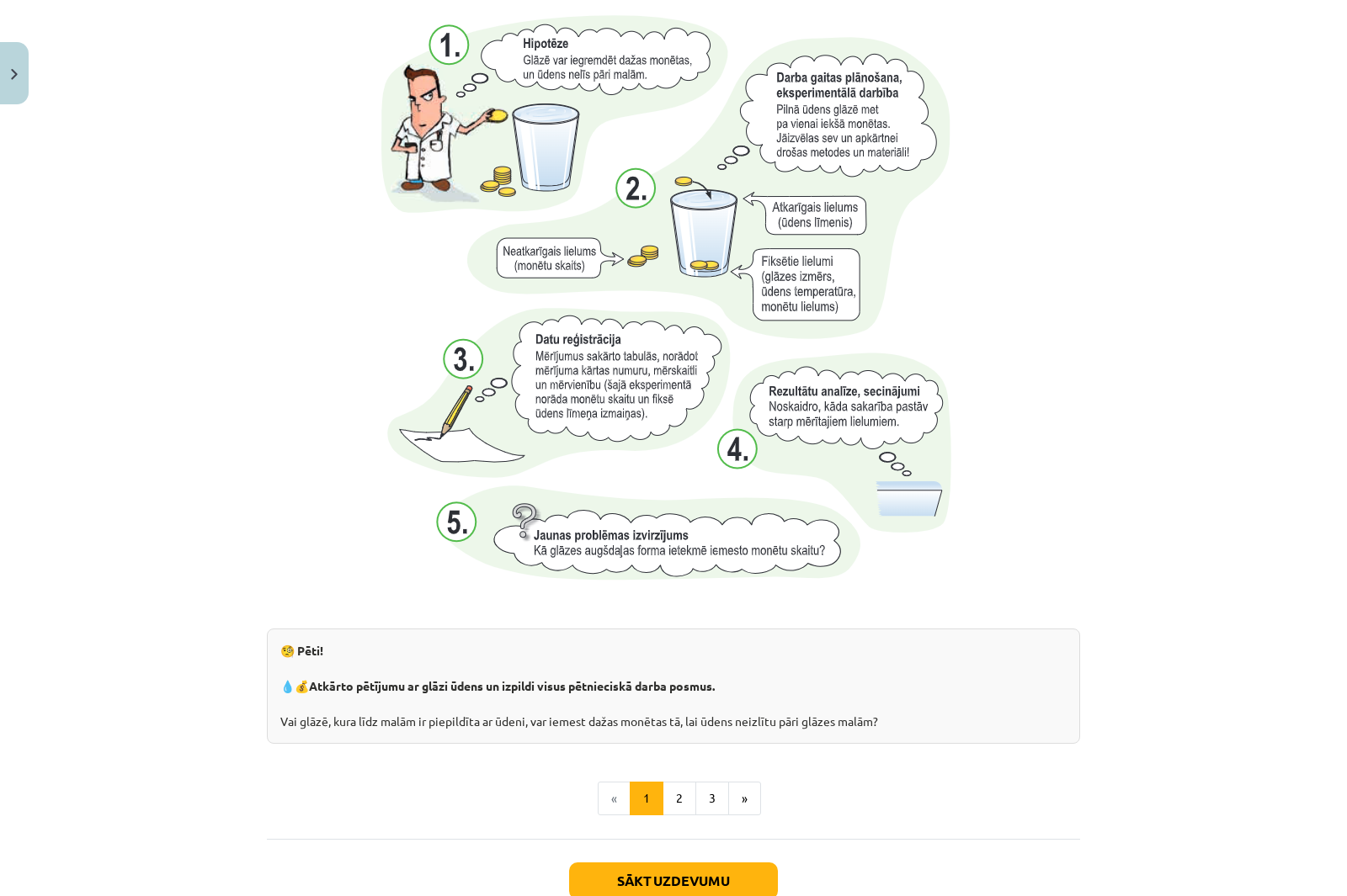
scroll to position [1522, 0]
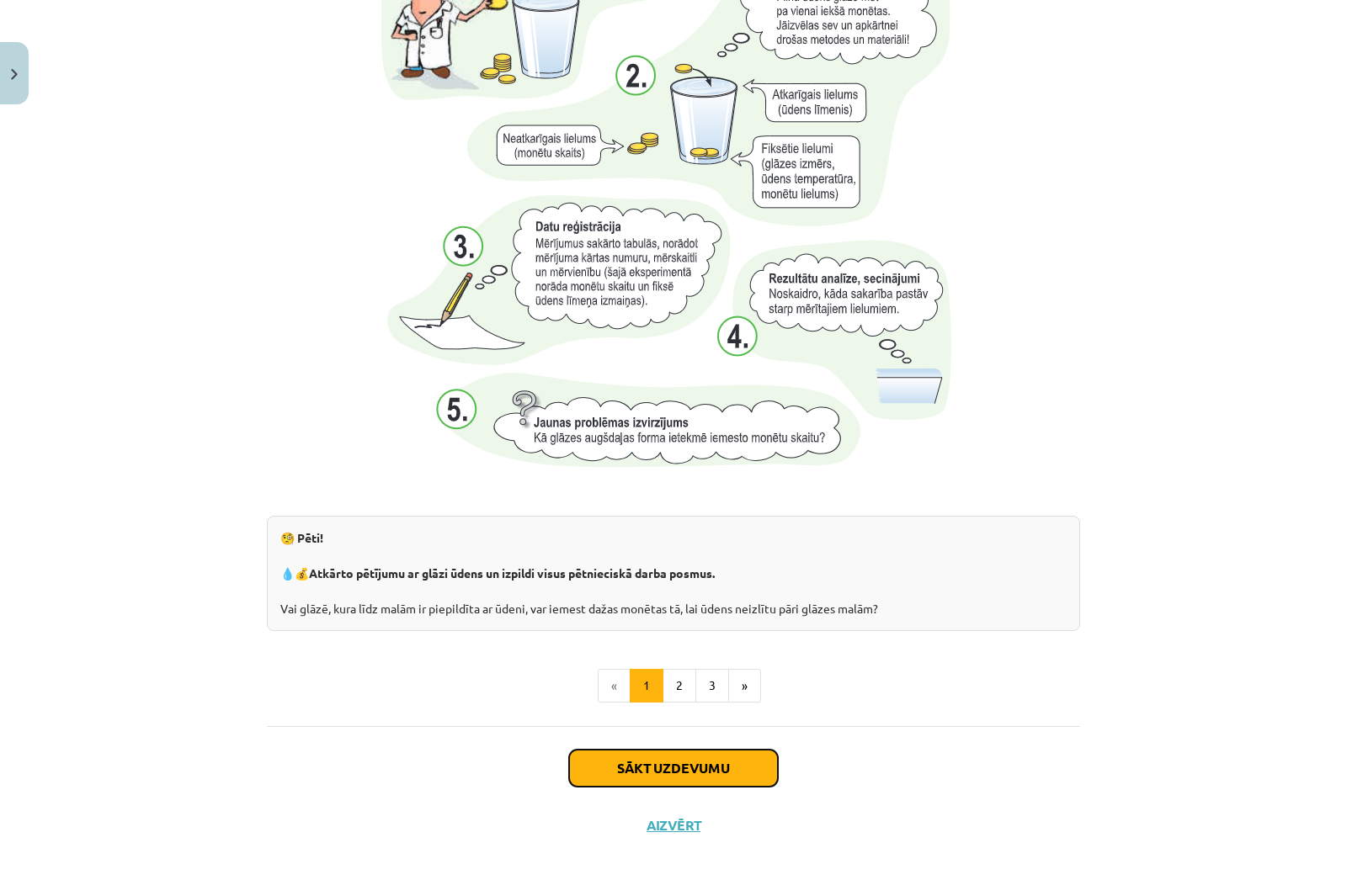
click at [740, 776] on button "Sākt uzdevumu" at bounding box center [674, 768] width 209 height 37
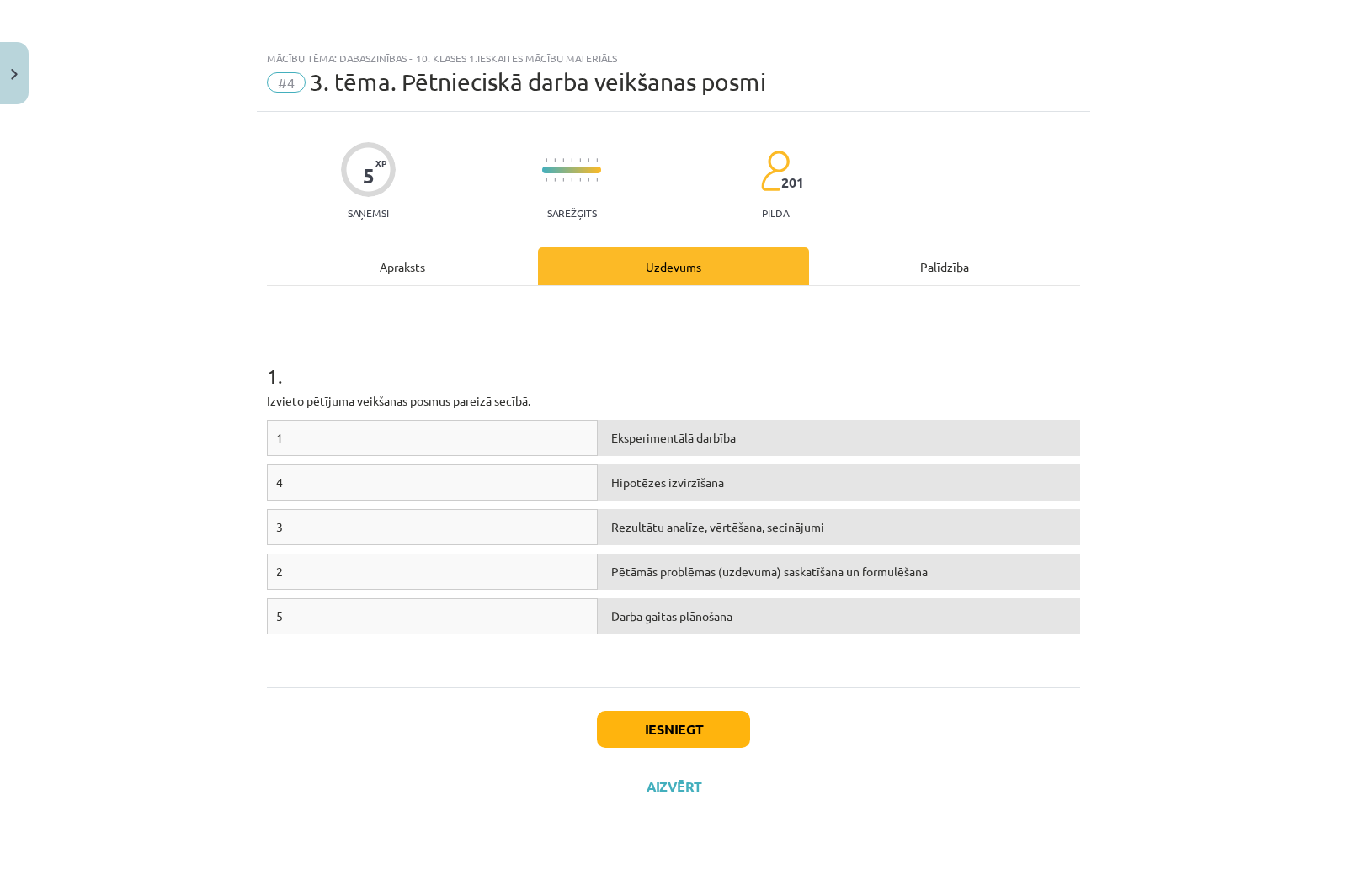
scroll to position [0, 0]
drag, startPoint x: 266, startPoint y: 398, endPoint x: 678, endPoint y: 405, distance: 412.1
click at [678, 405] on div "5 XP Saņemsi Sarežģīts 201 pilda Apraksts Uzdevums Palīdzība 1 . Izvieto pētīju…" at bounding box center [674, 483] width 834 height 742
copy p "Izvieto pētījuma veikšanas posmus pareizā secībā."
click at [1198, 403] on div "Mācību tēma: Dabaszinības - 10. klases 1.ieskaites mācību materiāls #4 3. tēma.…" at bounding box center [674, 448] width 1347 height 896
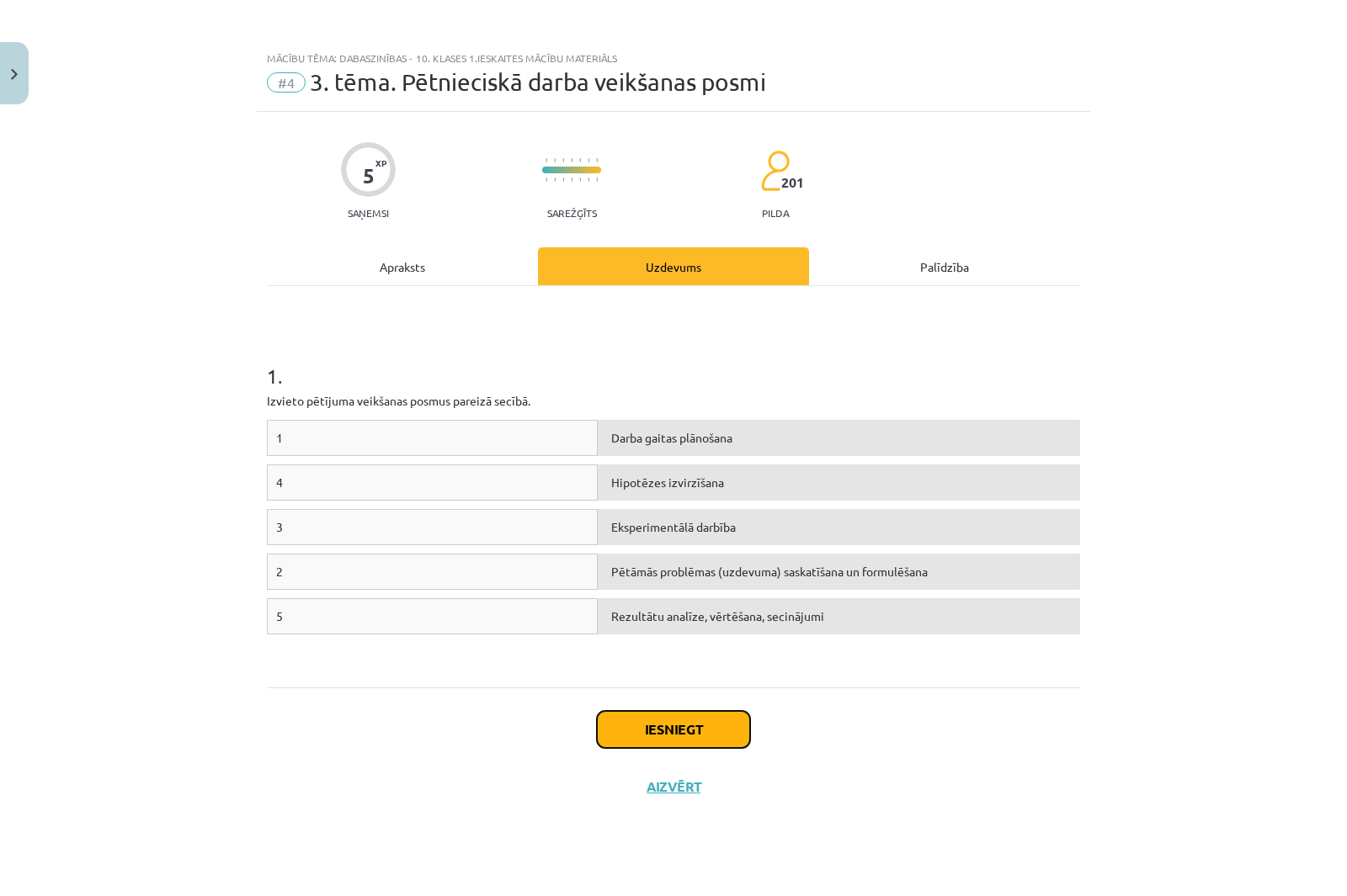
click at [686, 734] on button "Iesniegt" at bounding box center [674, 730] width 153 height 37
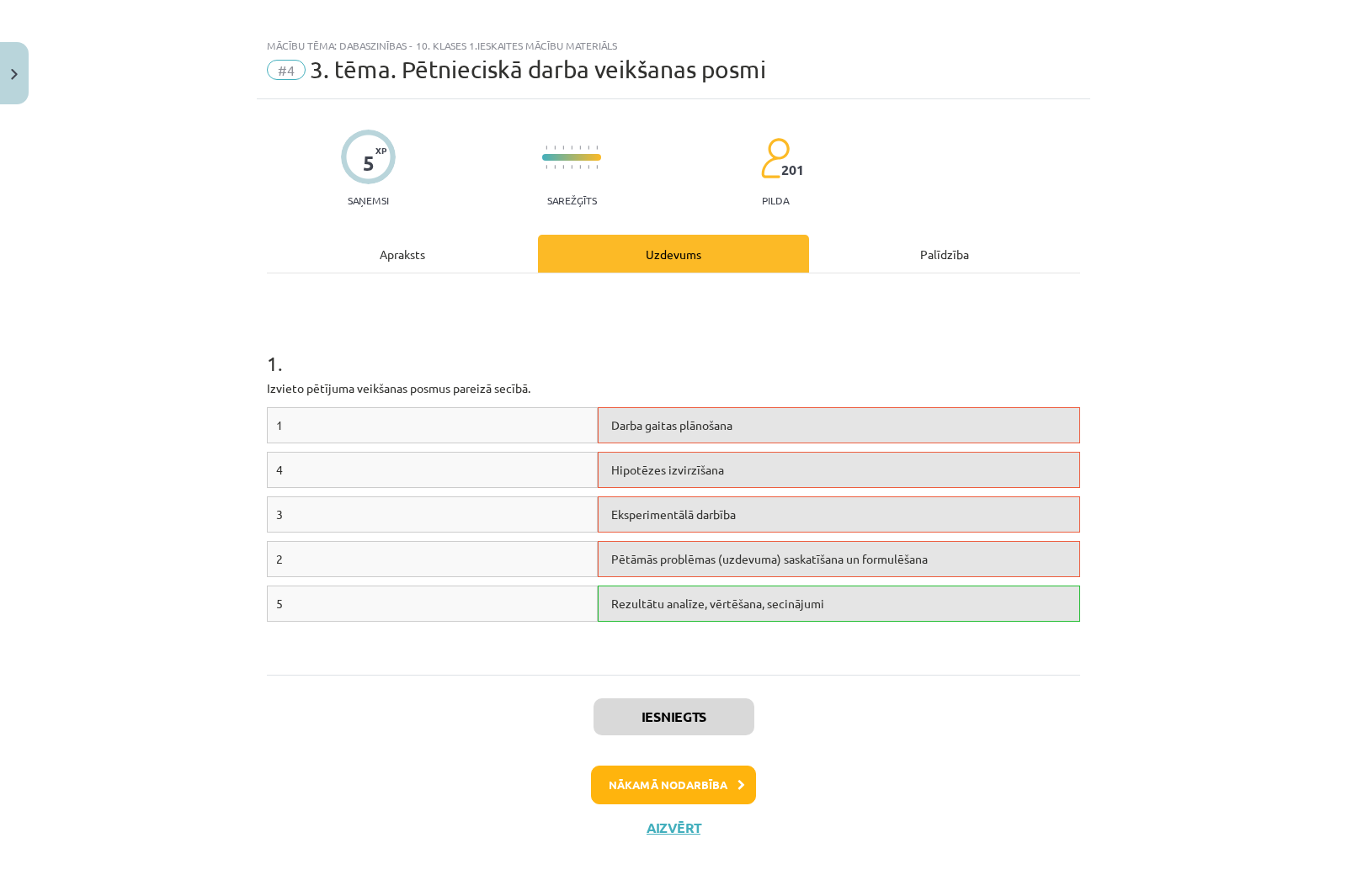
scroll to position [15, 0]
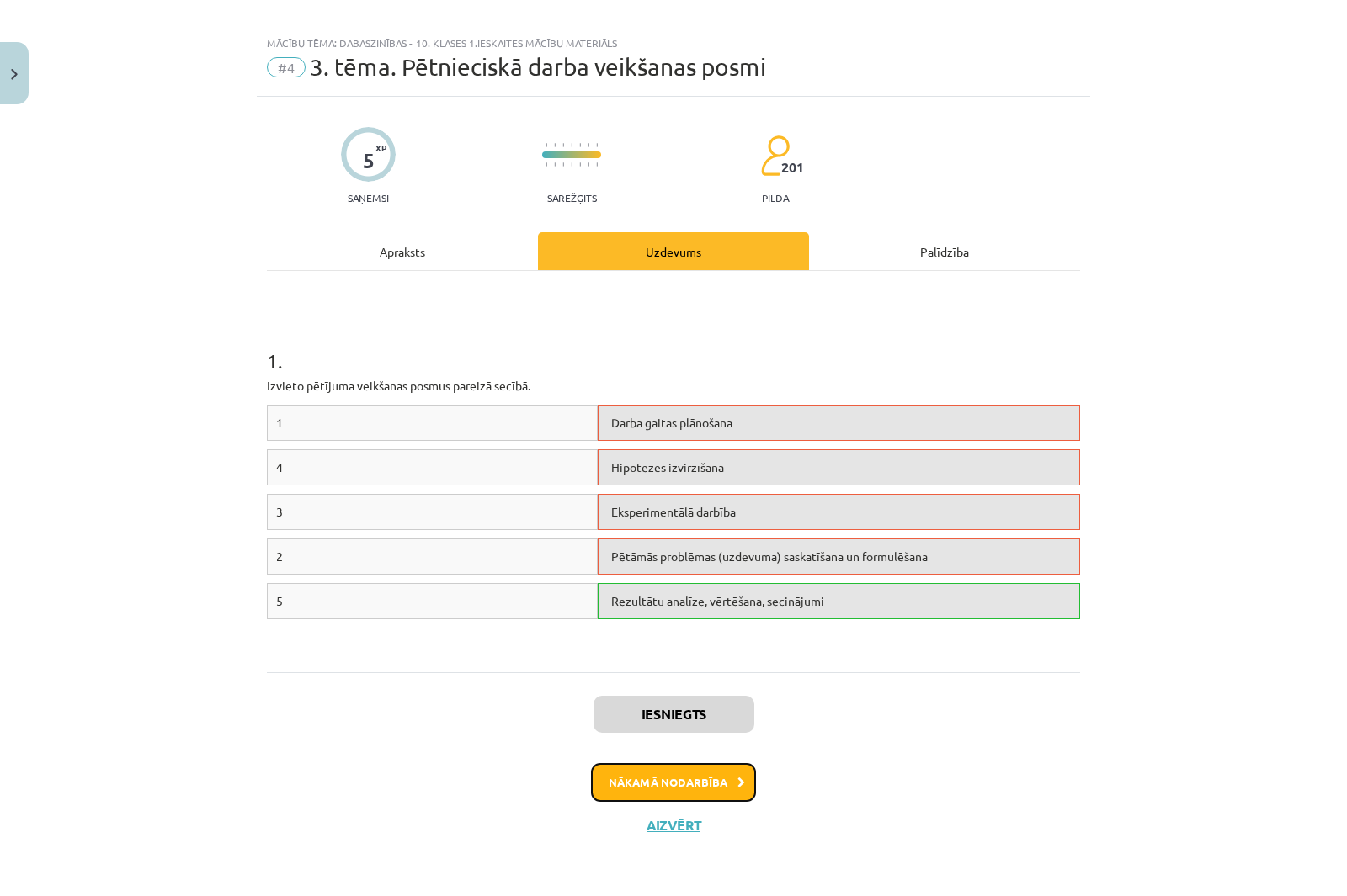
click at [718, 783] on button "Nākamā nodarbība" at bounding box center [674, 782] width 165 height 38
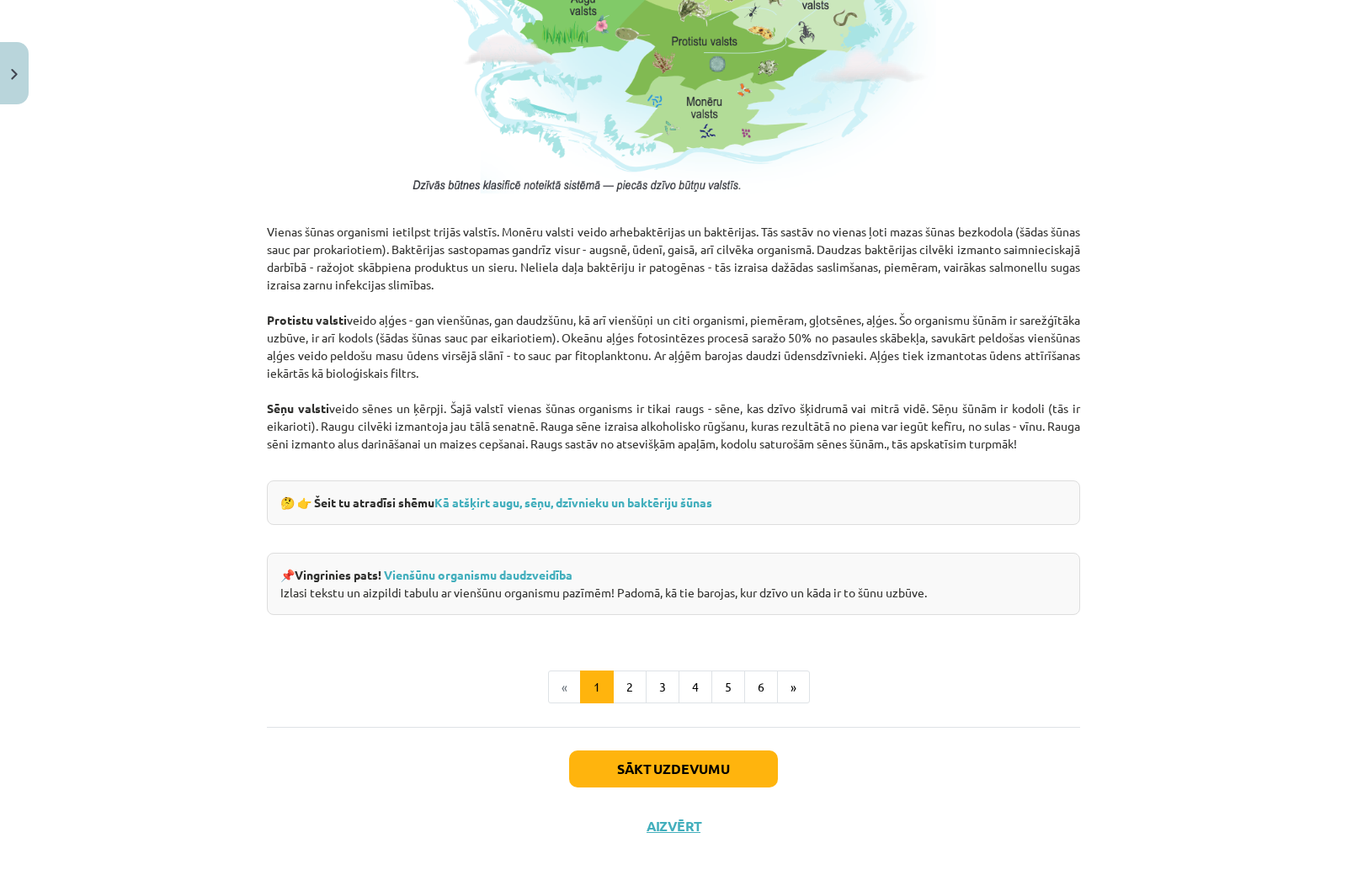
scroll to position [1302, 0]
click at [665, 762] on button "Sākt uzdevumu" at bounding box center [674, 768] width 209 height 37
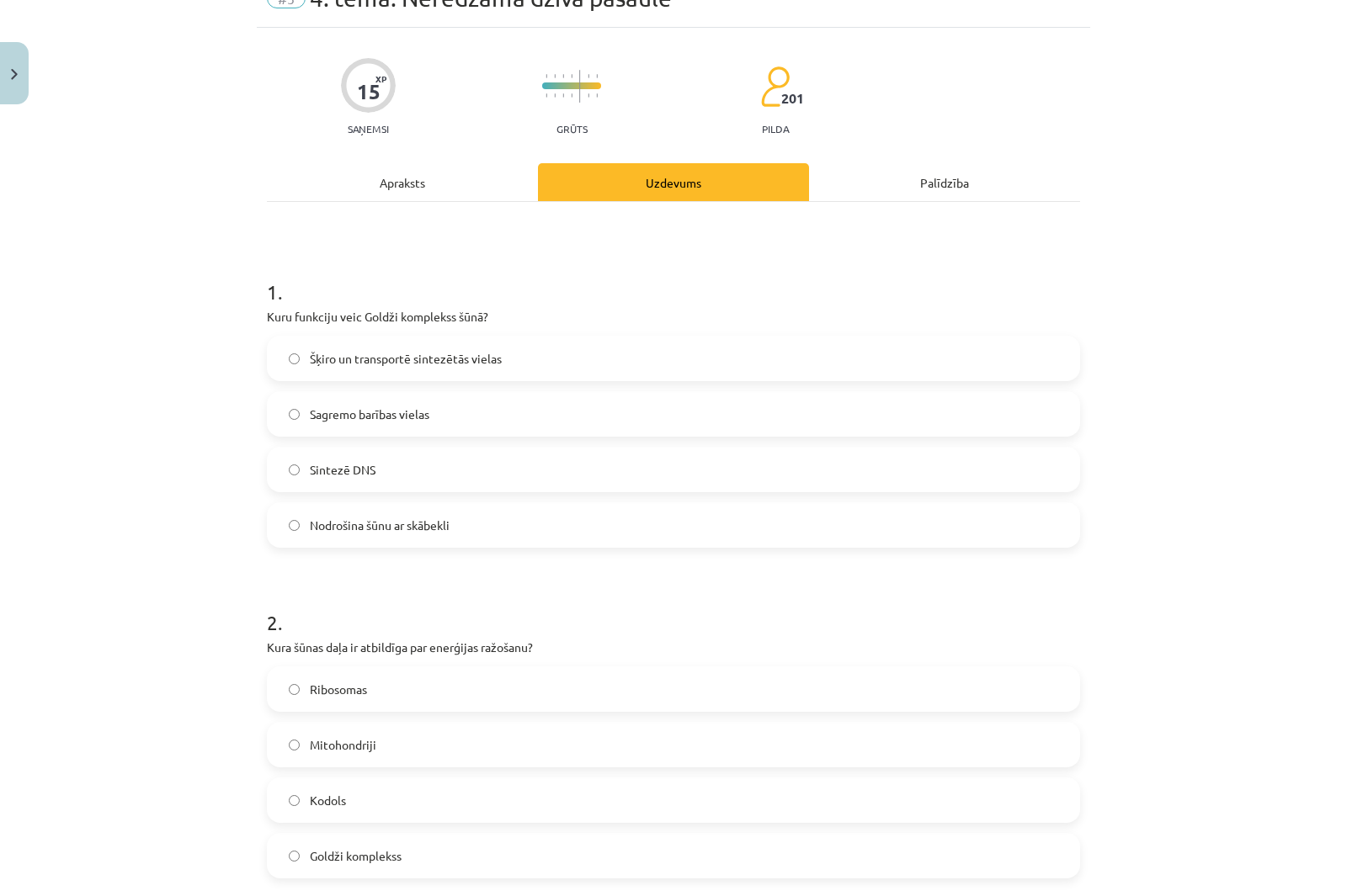
scroll to position [42, 0]
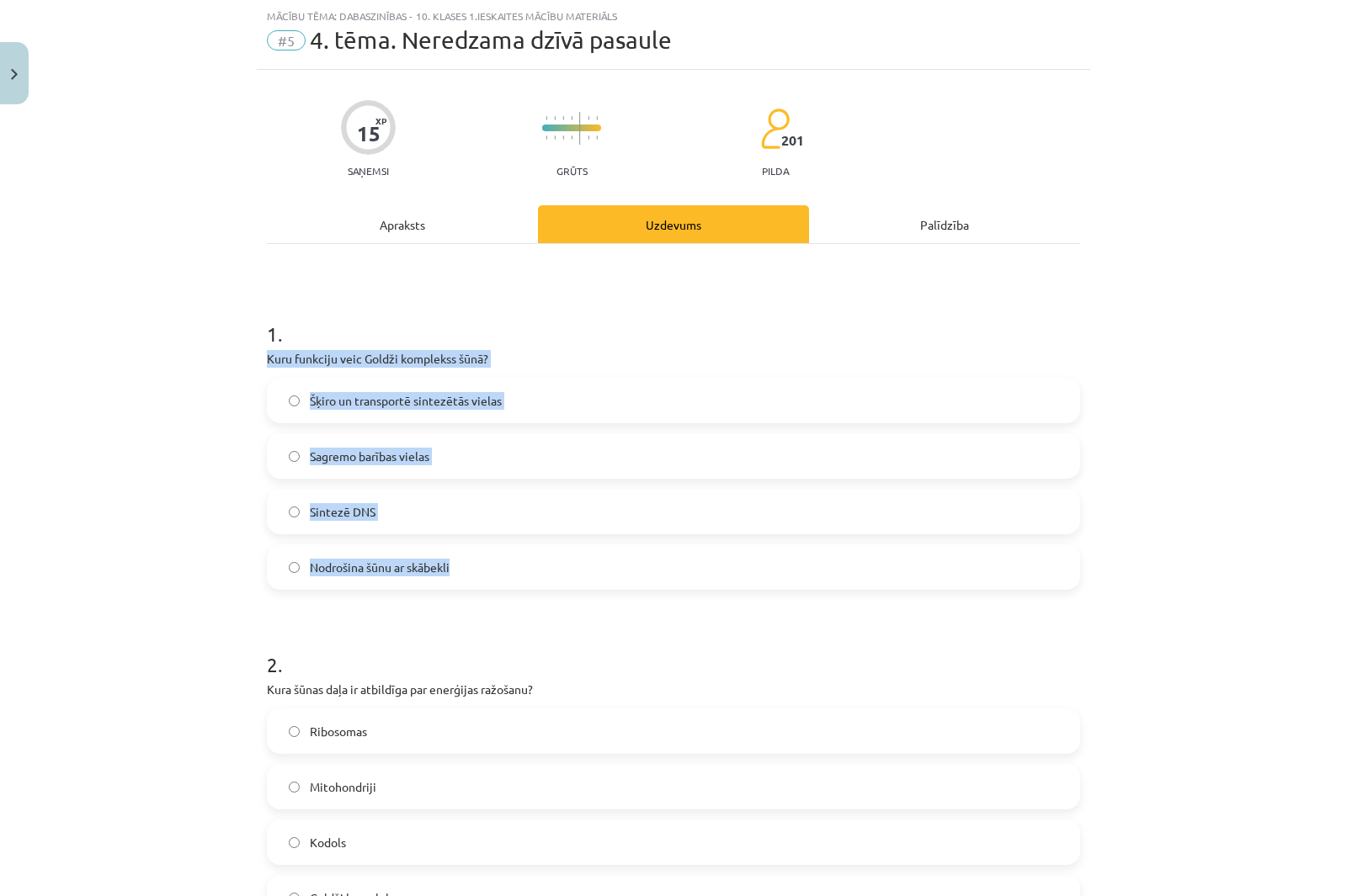
copy div "Kuru funkciju veic Goldži komplekss šūnā? Šķiro un transportē sintezētās vielas…"
drag, startPoint x: 262, startPoint y: 354, endPoint x: 657, endPoint y: 549, distance: 440.5
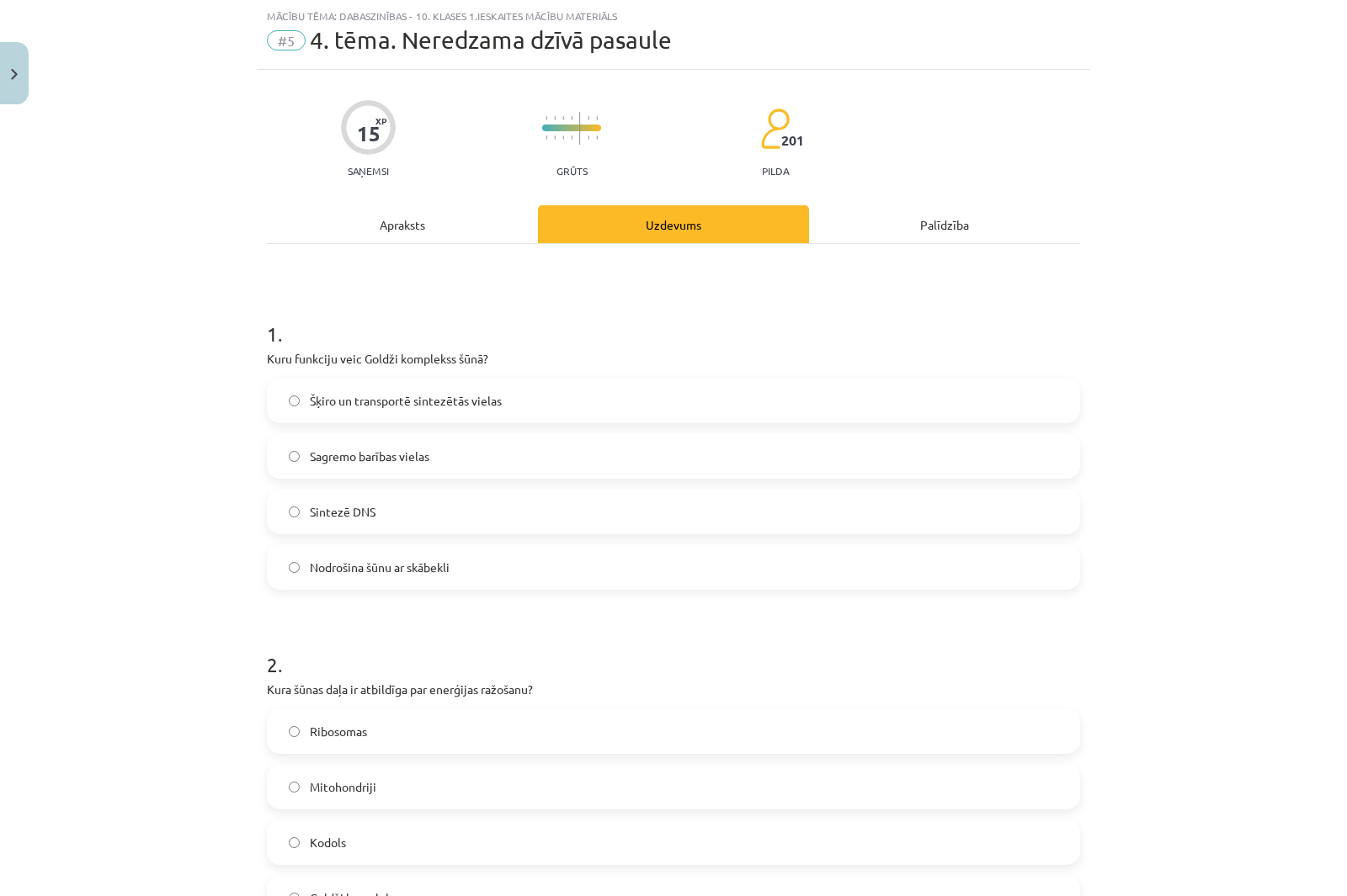
click at [166, 225] on div "Mācību tēma: Dabaszinības - 10. klases 1.ieskaites mācību materiāls #5 4. tēma.…" at bounding box center [674, 448] width 1347 height 896
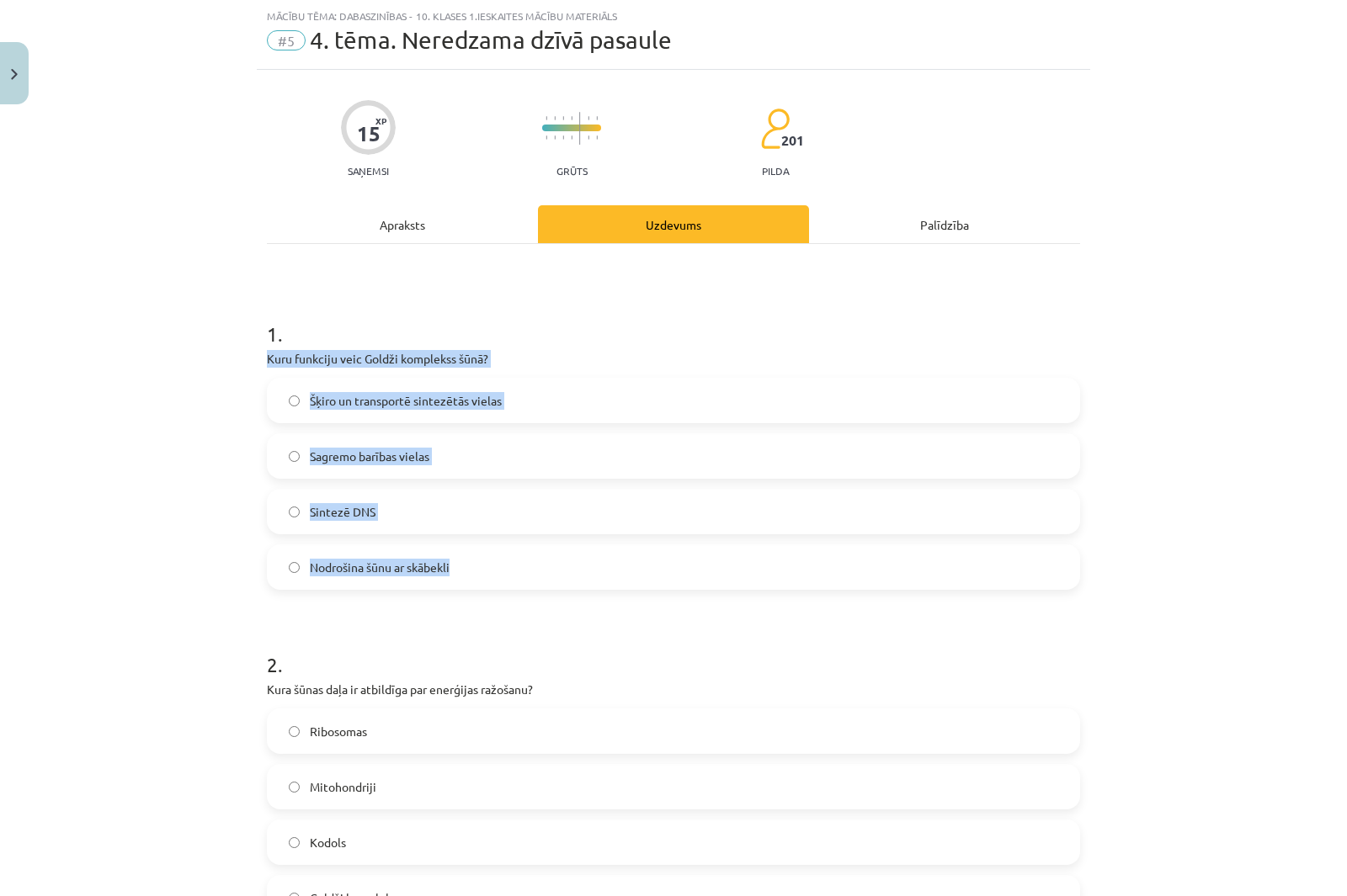
drag, startPoint x: 260, startPoint y: 356, endPoint x: 636, endPoint y: 571, distance: 433.1
click at [636, 571] on div "1 . Kuru funkciju veic Goldži komplekss šūnā? Šķiro un transportē sintezētās vi…" at bounding box center [674, 441] width 813 height 297
copy div "Kuru funkciju veic Goldži komplekss šūnā? Šķiro un transportē sintezētās vielas…"
